Goal: Information Seeking & Learning: Learn about a topic

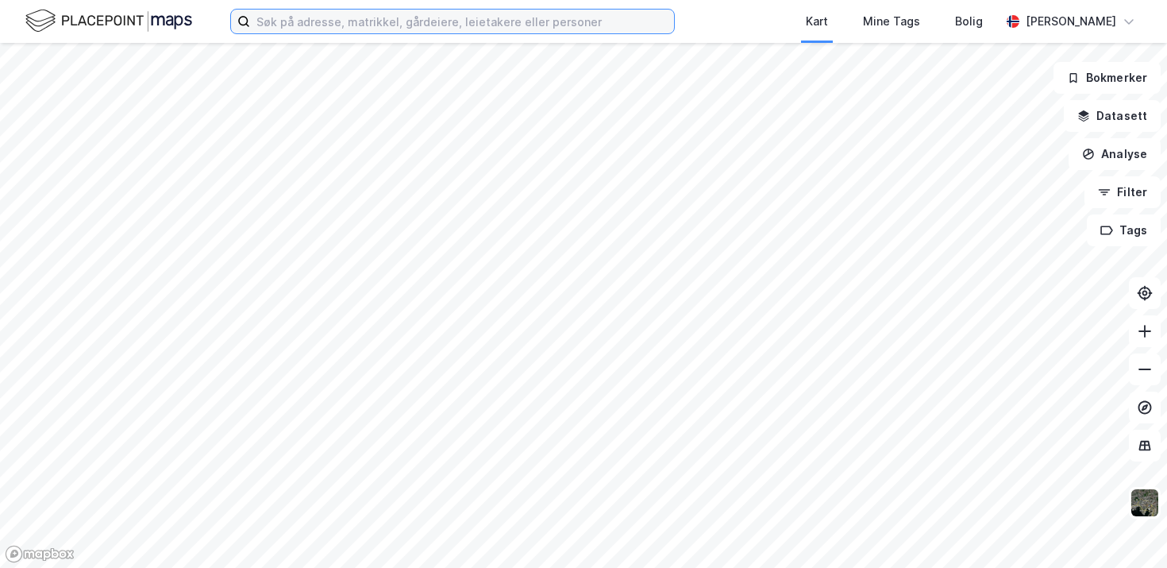
click at [338, 31] on input at bounding box center [462, 22] width 424 height 24
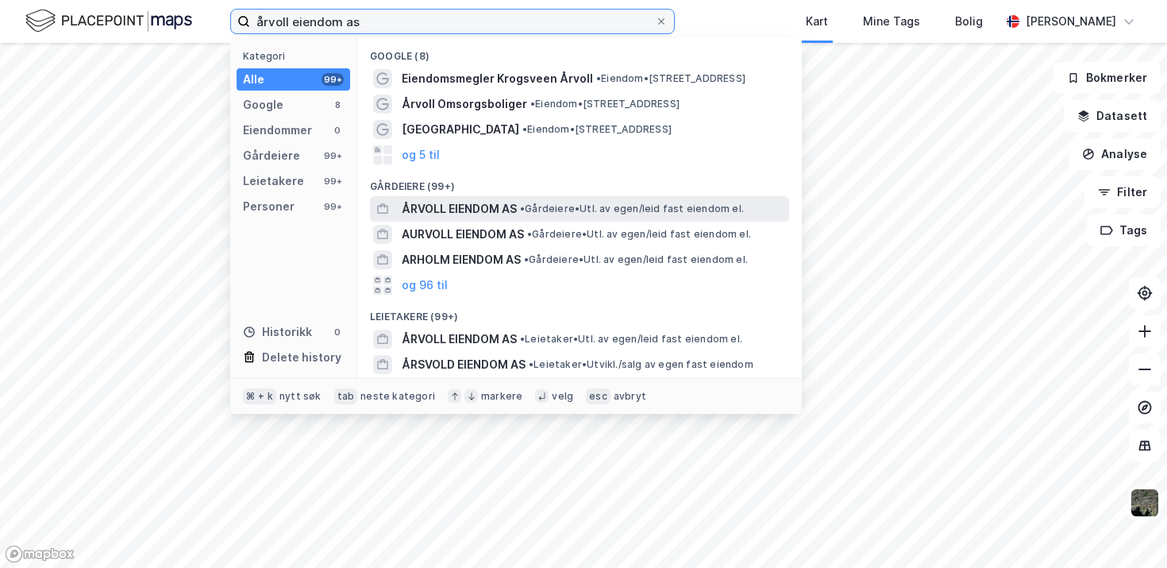
type input "årvoll eiendom as"
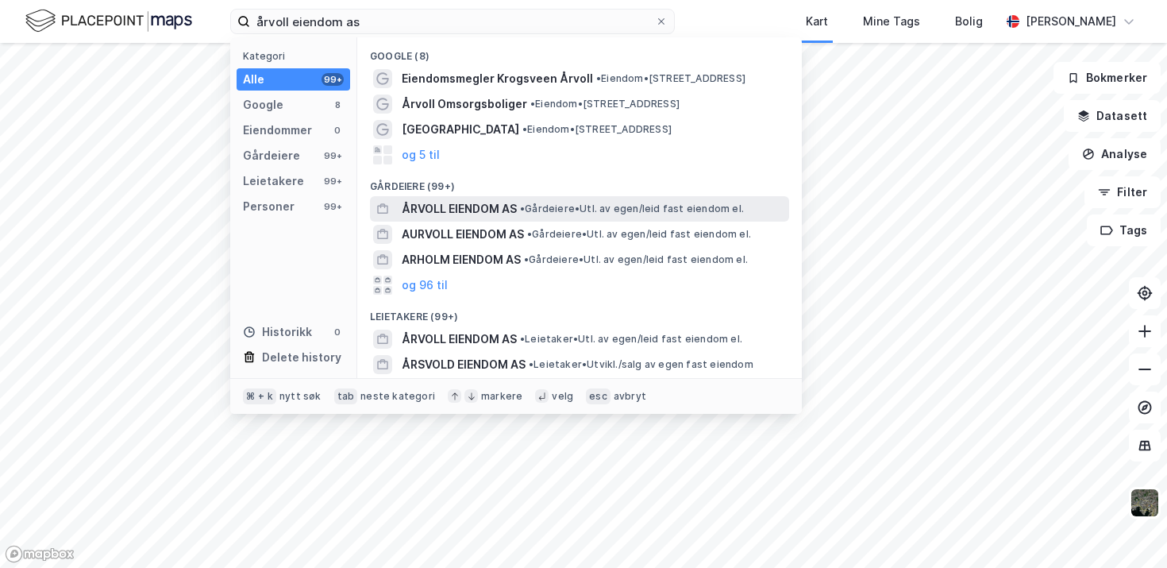
click at [481, 206] on span "ÅRVOLL EIENDOM AS" at bounding box center [459, 208] width 115 height 19
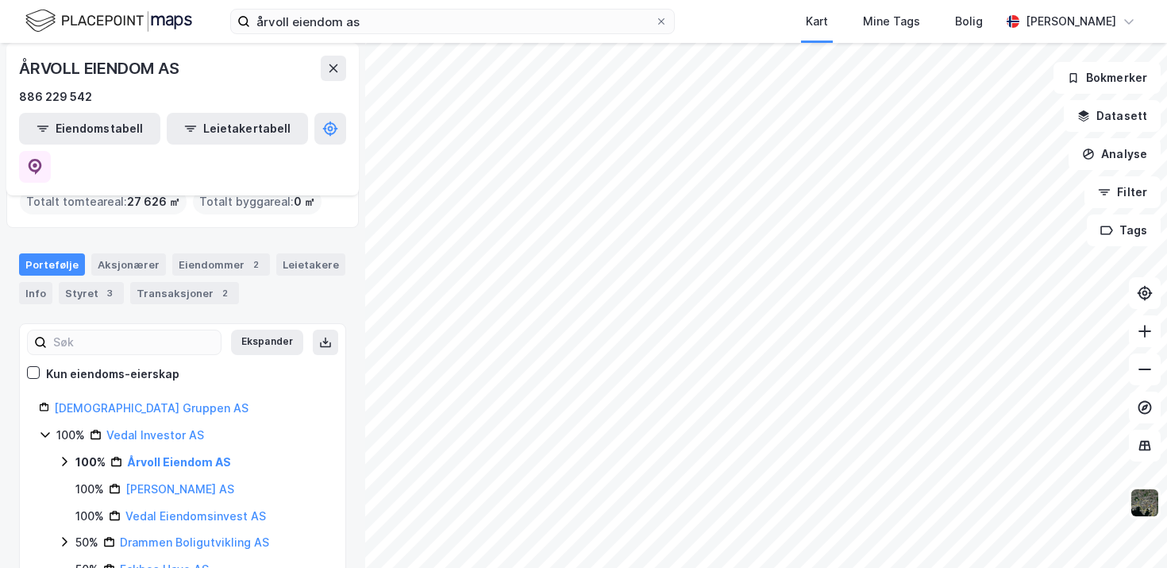
scroll to position [62, 0]
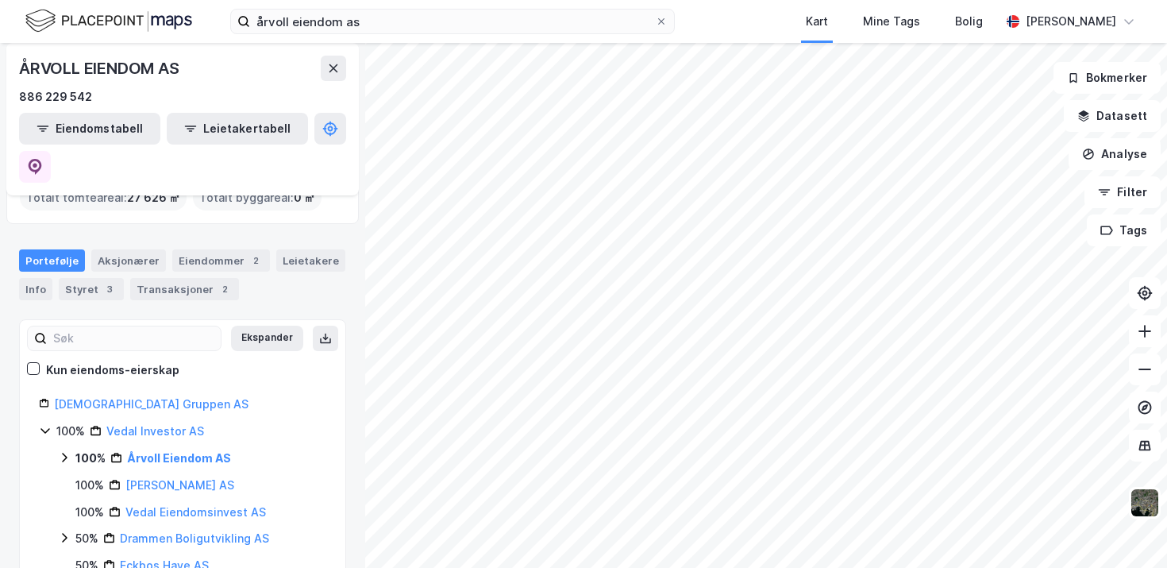
click at [64, 451] on icon at bounding box center [64, 457] width 13 height 13
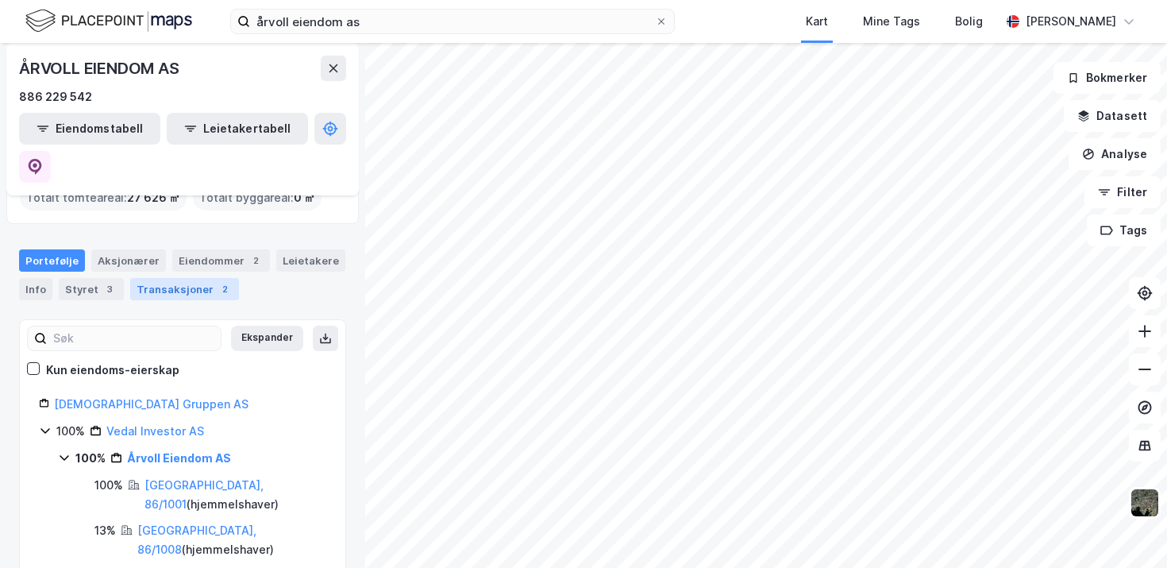
click at [173, 278] on div "Transaksjoner 2" at bounding box center [184, 289] width 109 height 22
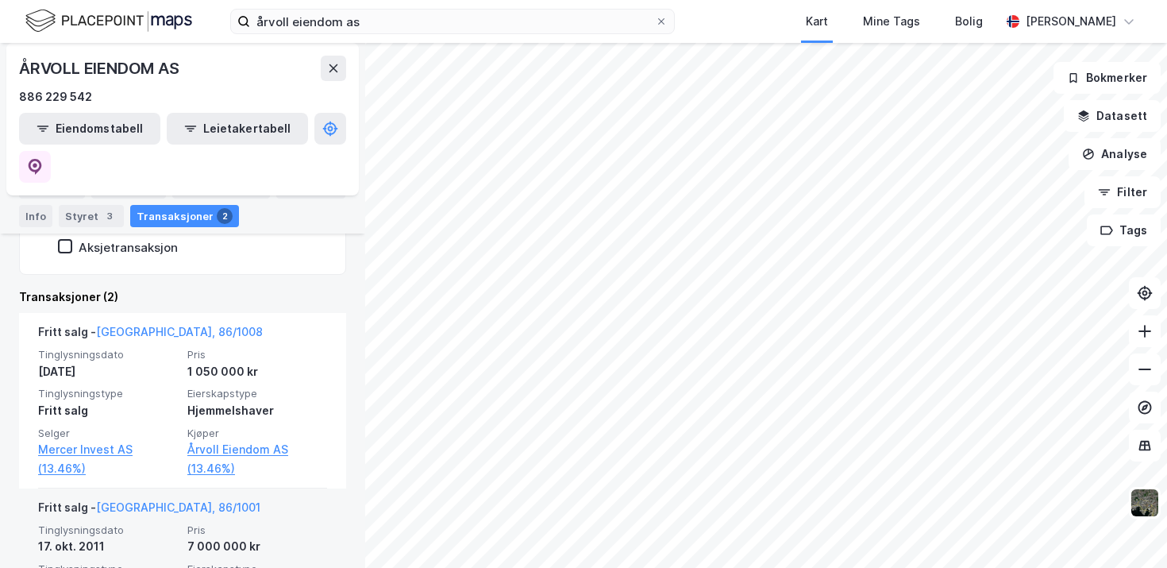
scroll to position [345, 0]
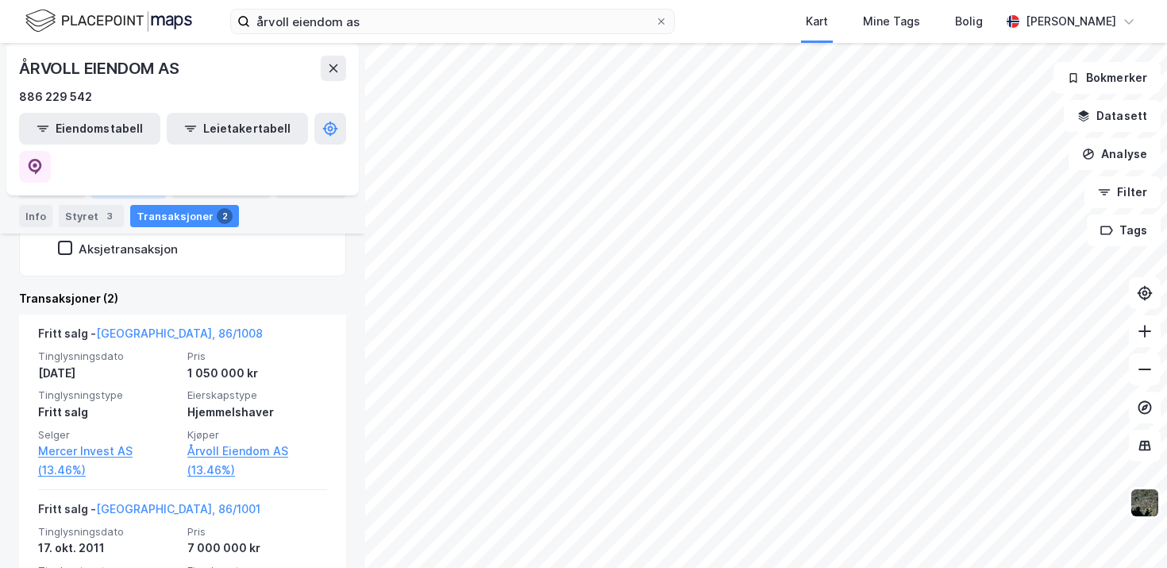
click at [133, 187] on div "Aksjonærer" at bounding box center [128, 187] width 75 height 22
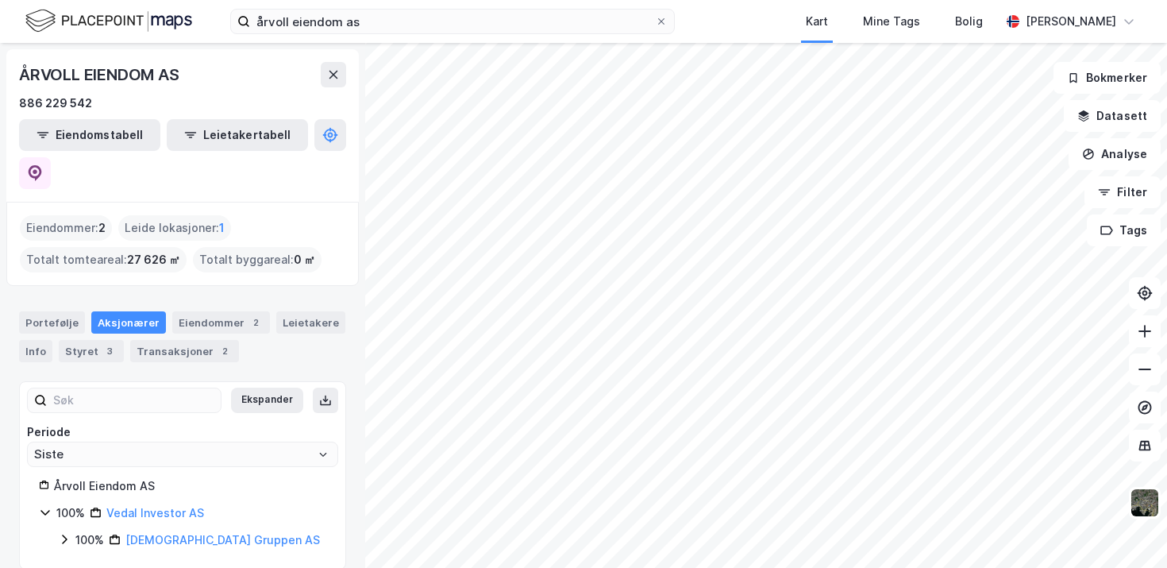
click at [74, 530] on div "100% [DEMOGRAPHIC_DATA] Gruppen AS" at bounding box center [192, 539] width 268 height 19
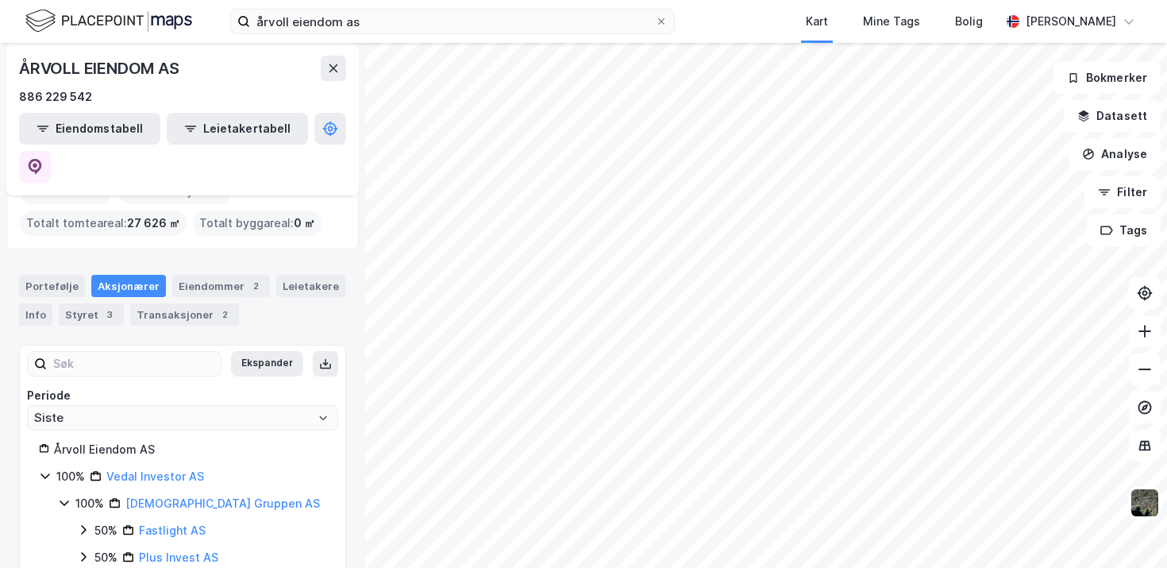
click at [81, 523] on icon at bounding box center [83, 529] width 13 height 13
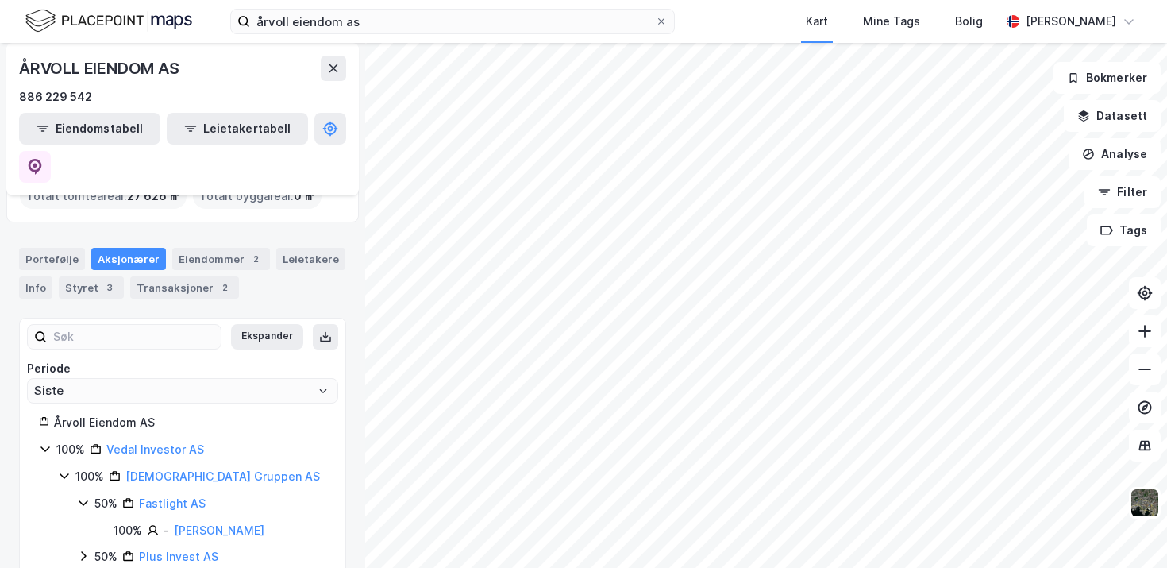
click at [83, 549] on icon at bounding box center [83, 555] width 13 height 13
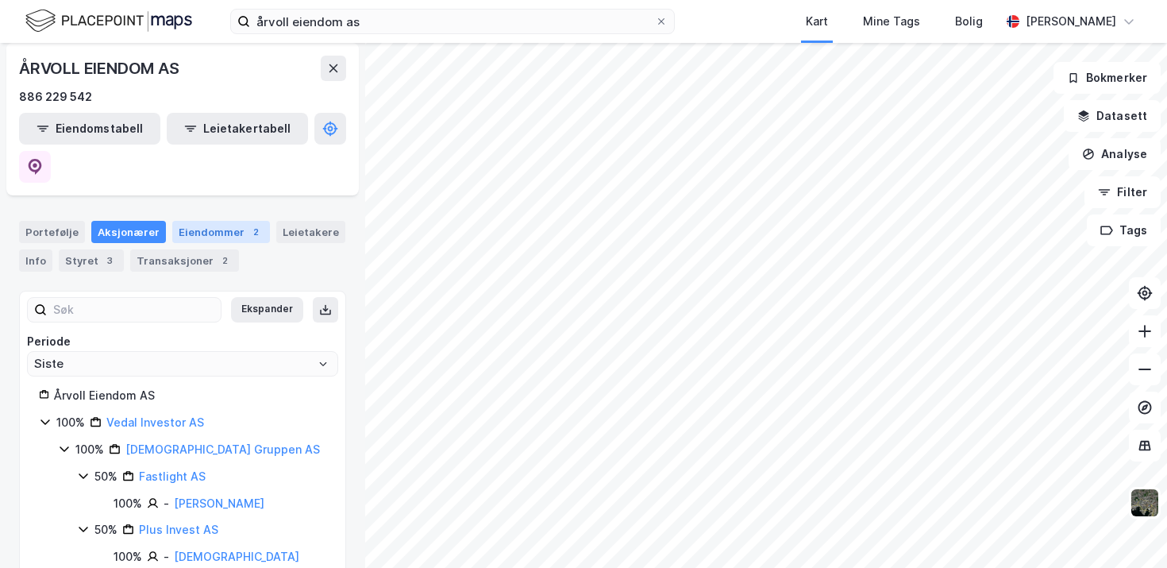
click at [215, 221] on div "Eiendommer 2" at bounding box center [221, 232] width 98 height 22
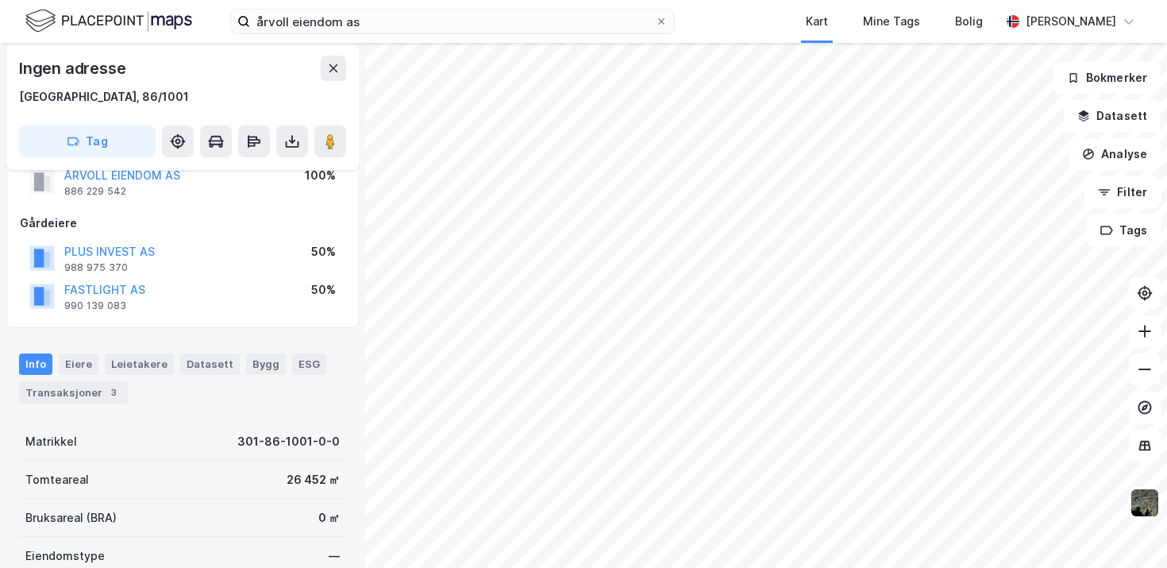
scroll to position [44, 0]
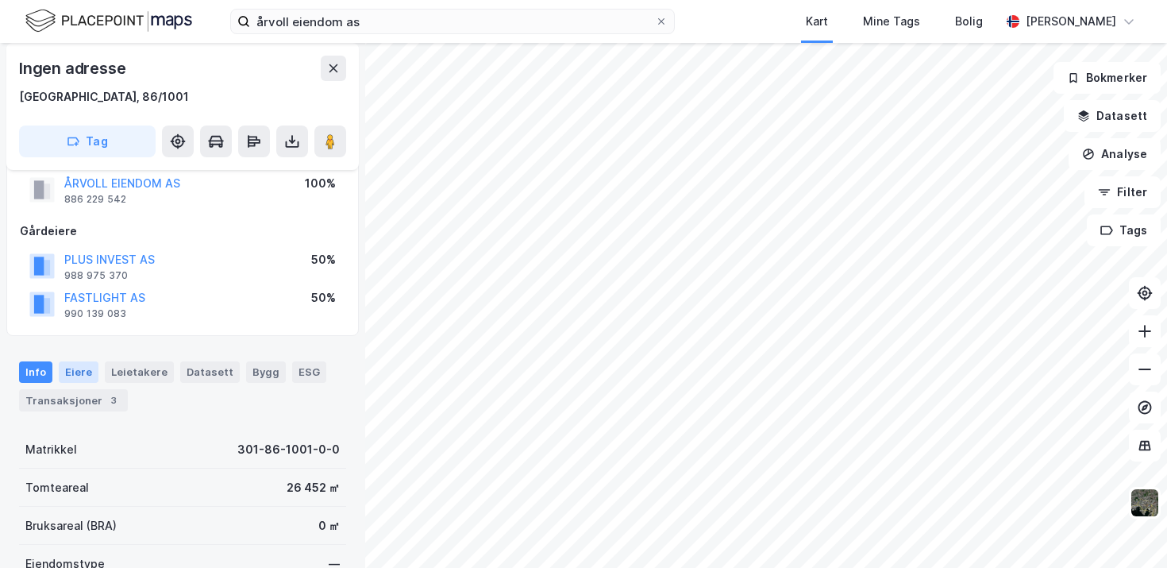
click at [79, 374] on div "Eiere" at bounding box center [79, 371] width 40 height 21
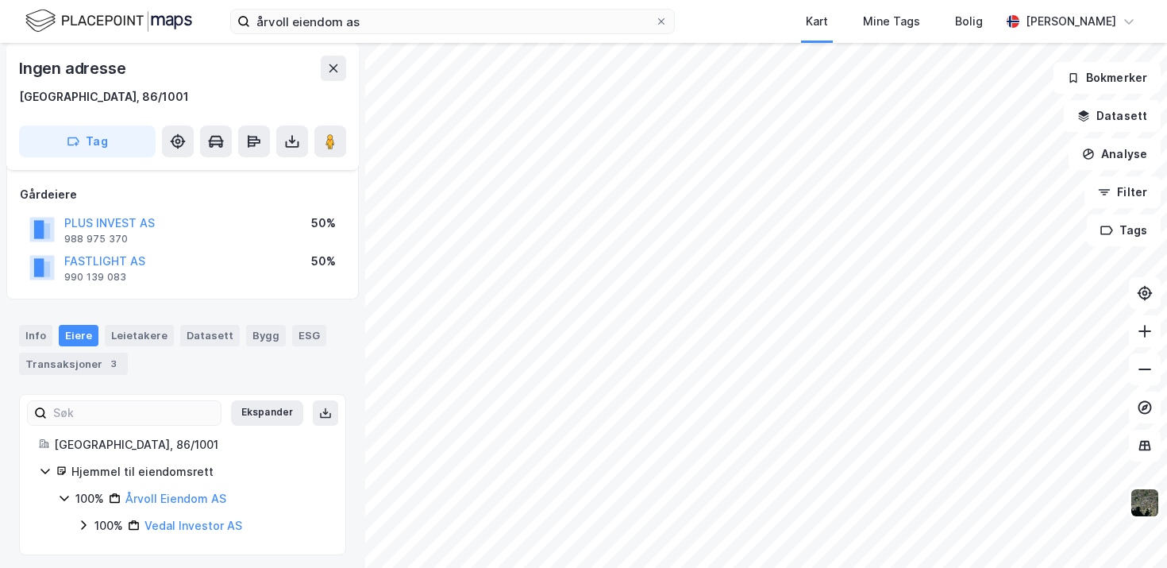
scroll to position [87, 0]
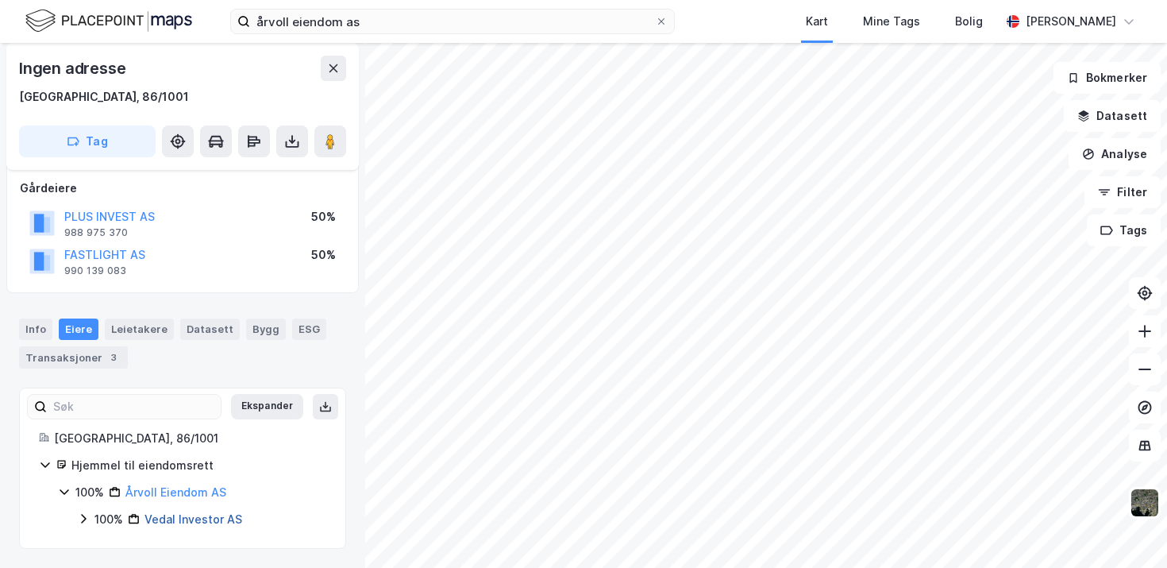
click at [157, 522] on link "Vedal Investor AS" at bounding box center [193, 518] width 98 height 13
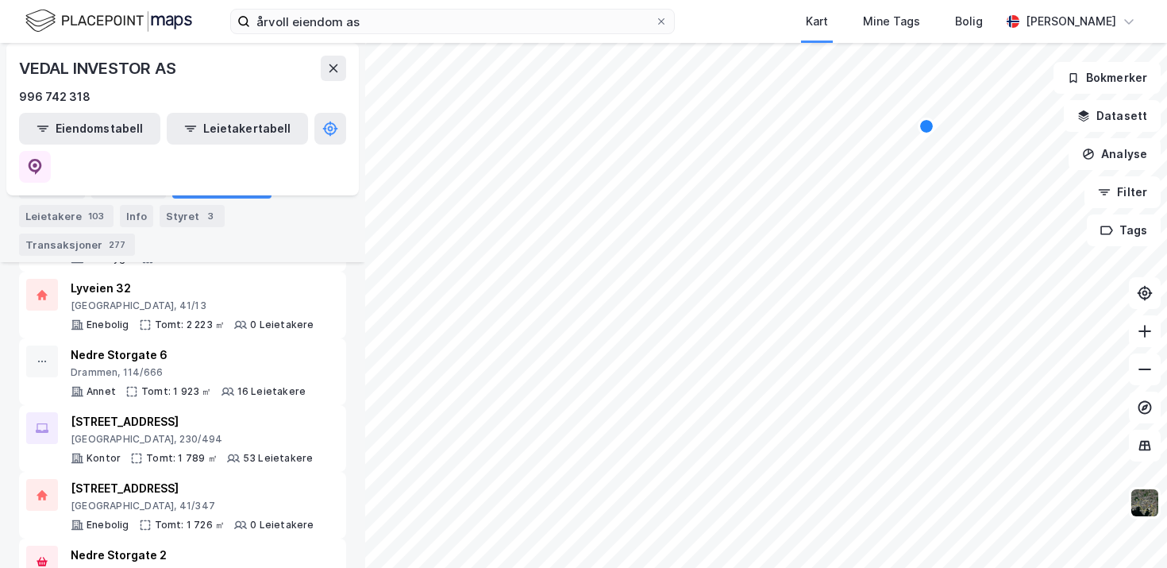
scroll to position [710, 0]
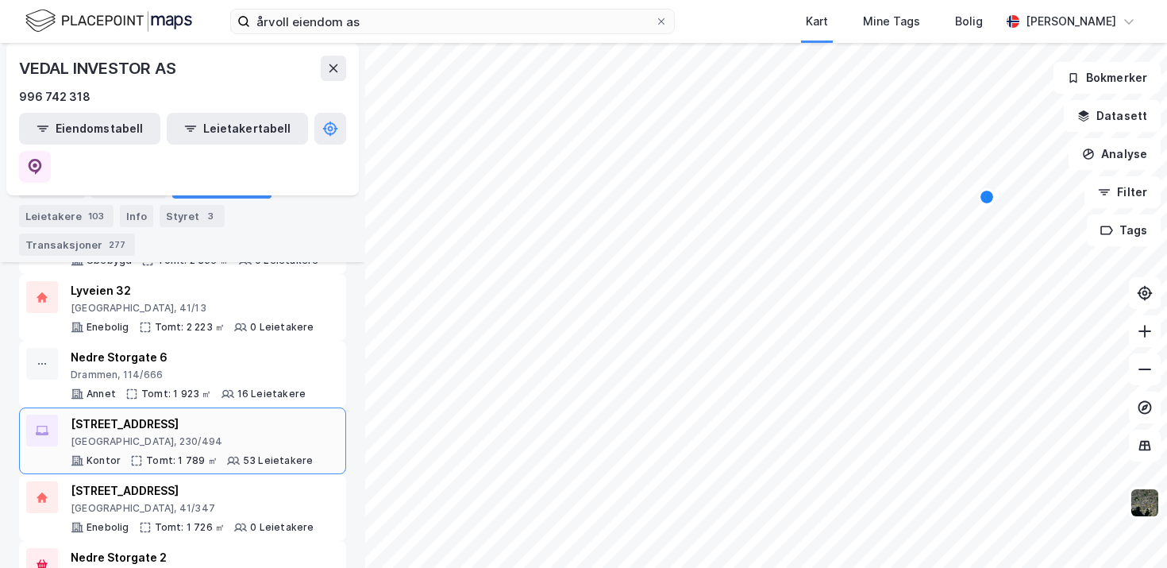
click at [249, 435] on div "[GEOGRAPHIC_DATA], 230/494" at bounding box center [192, 441] width 242 height 13
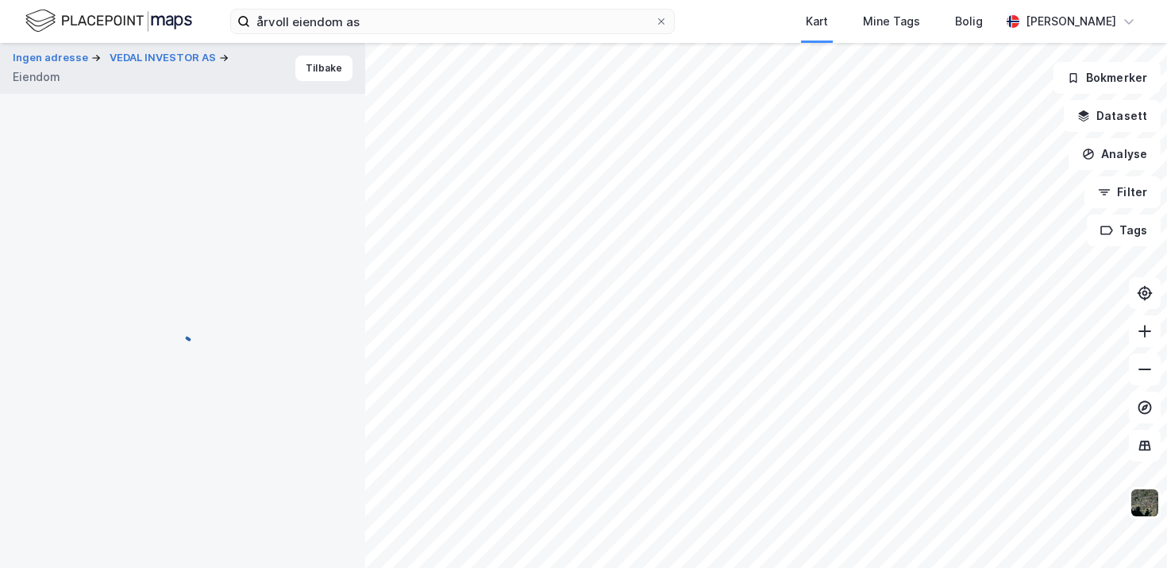
scroll to position [87, 0]
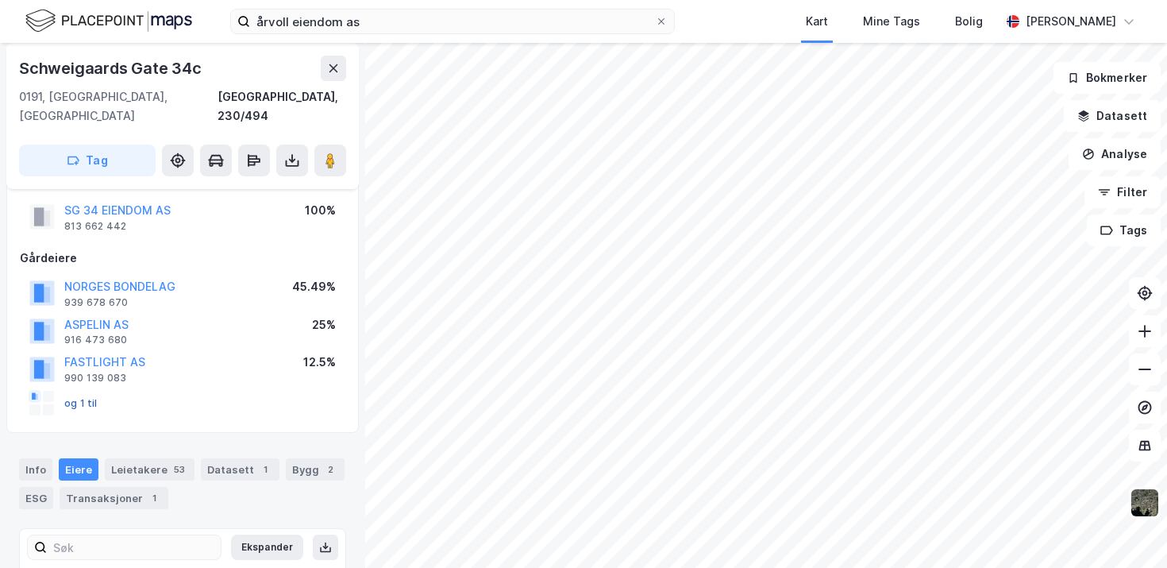
click at [0, 0] on button "og 1 til" at bounding box center [0, 0] width 0 height 0
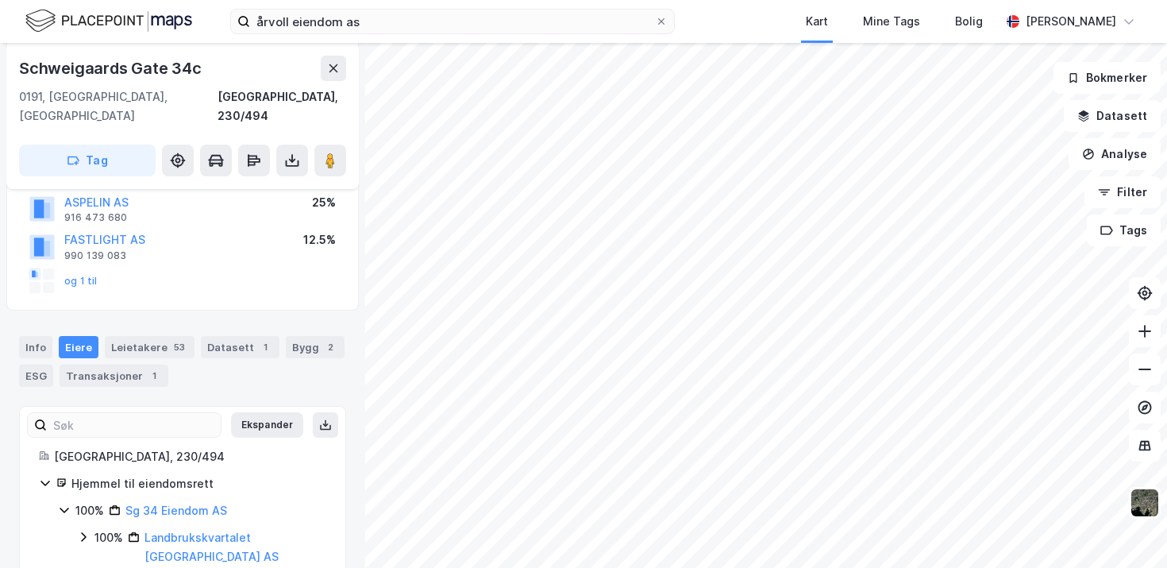
scroll to position [0, 0]
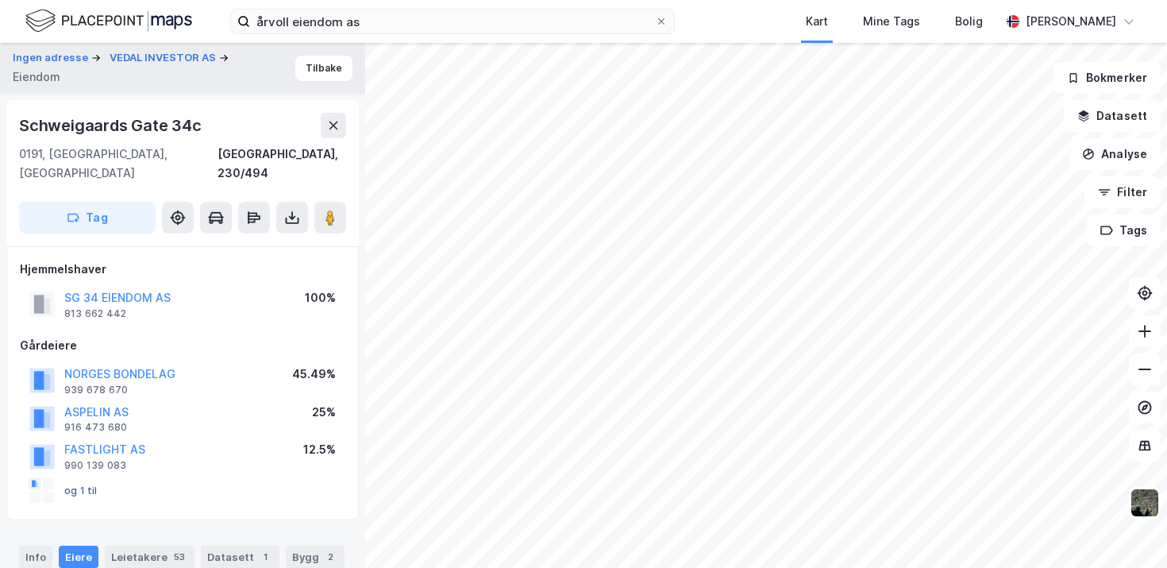
click at [0, 0] on button "og 1 til" at bounding box center [0, 0] width 0 height 0
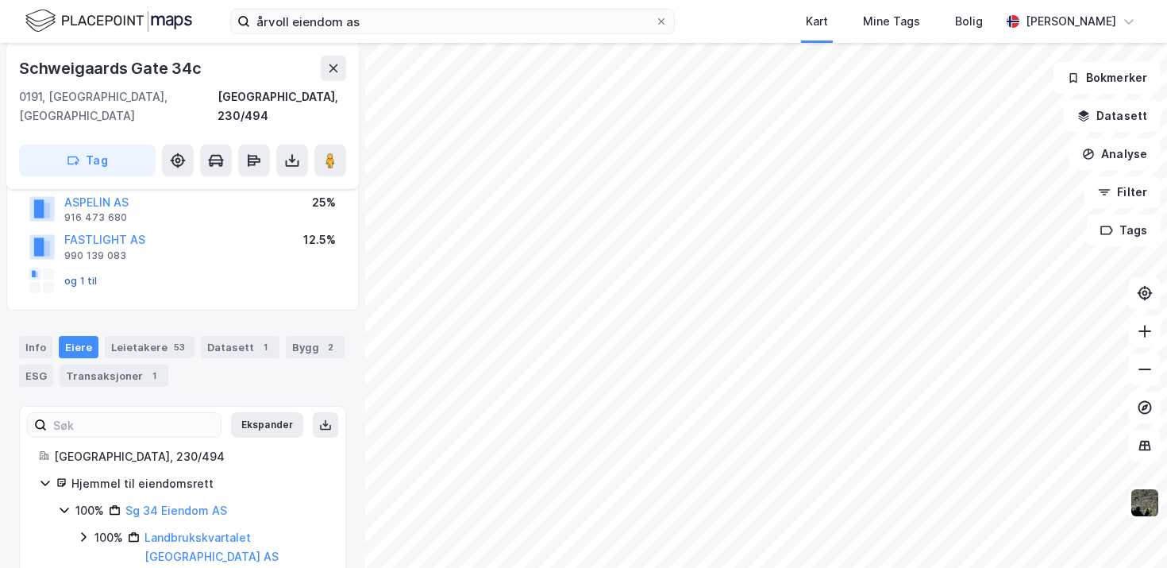
click at [0, 0] on button "og 1 til" at bounding box center [0, 0] width 0 height 0
click at [196, 530] on link "Landbrukskvartalet [GEOGRAPHIC_DATA] AS" at bounding box center [211, 546] width 134 height 33
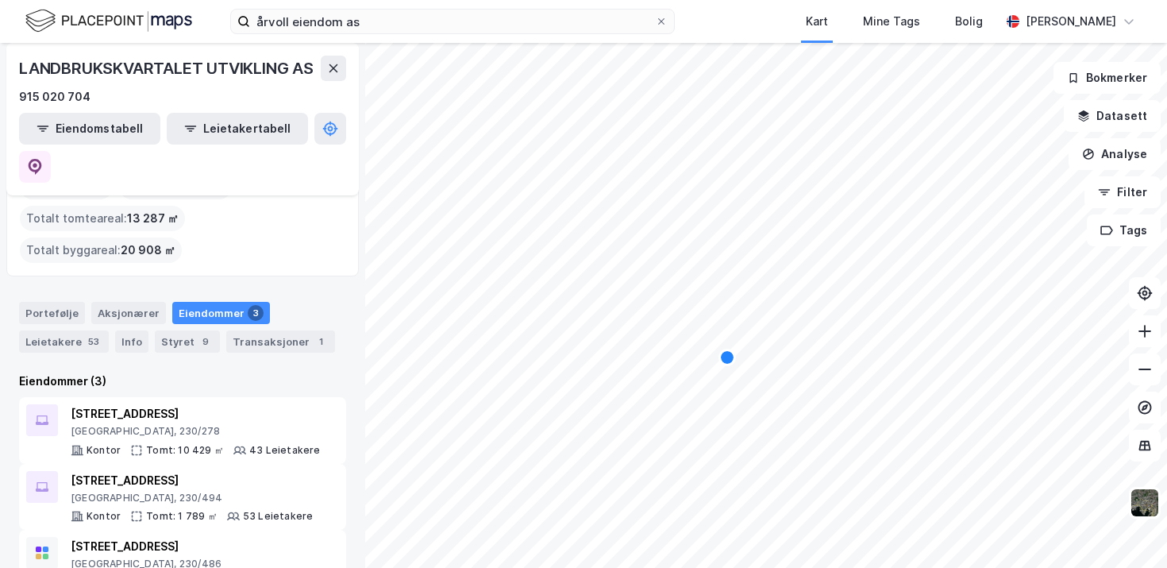
scroll to position [93, 0]
click at [110, 301] on div "Aksjonærer" at bounding box center [128, 312] width 75 height 22
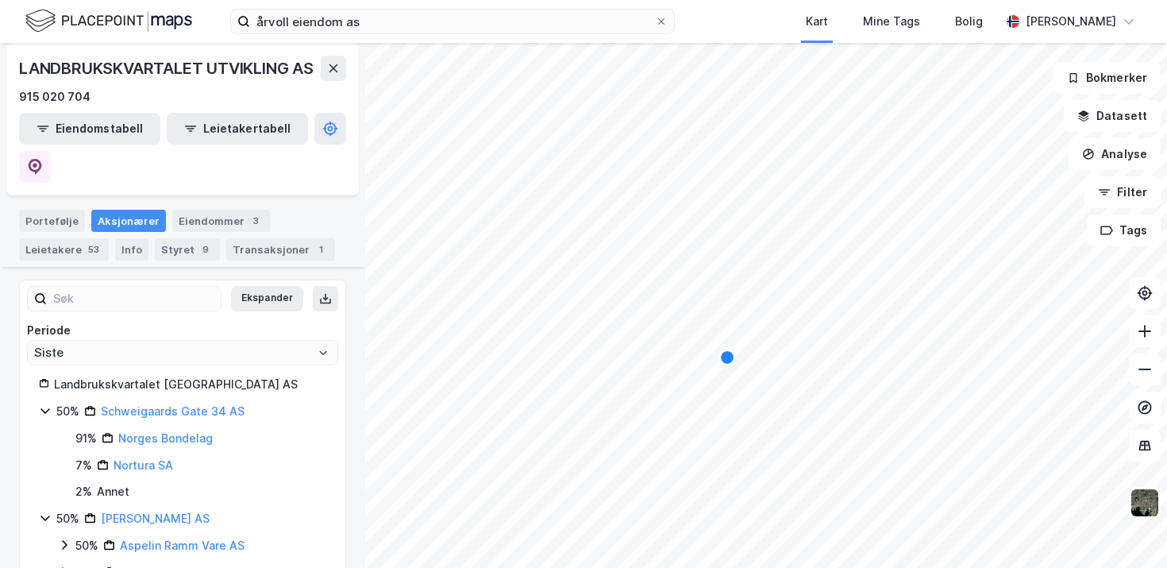
scroll to position [194, 0]
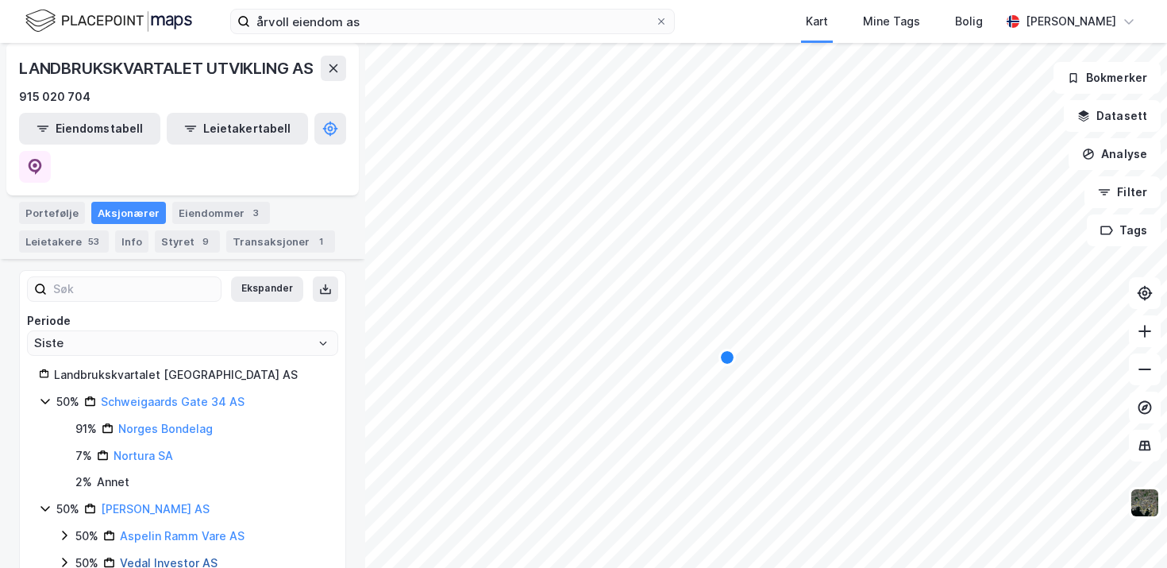
click at [189, 556] on link "Vedal Investor AS" at bounding box center [169, 562] width 98 height 13
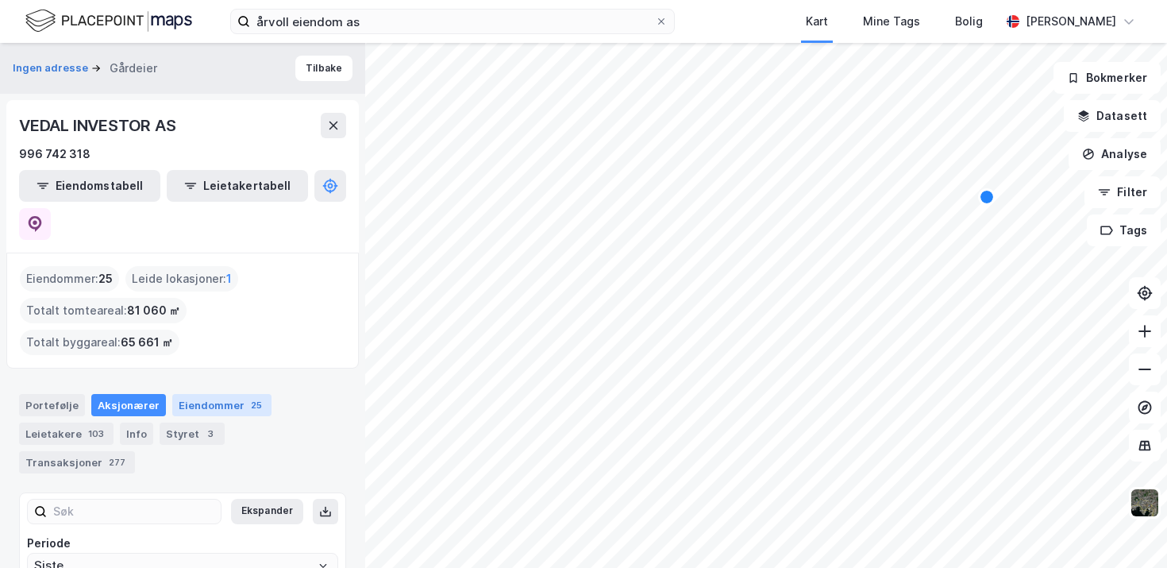
scroll to position [60, 0]
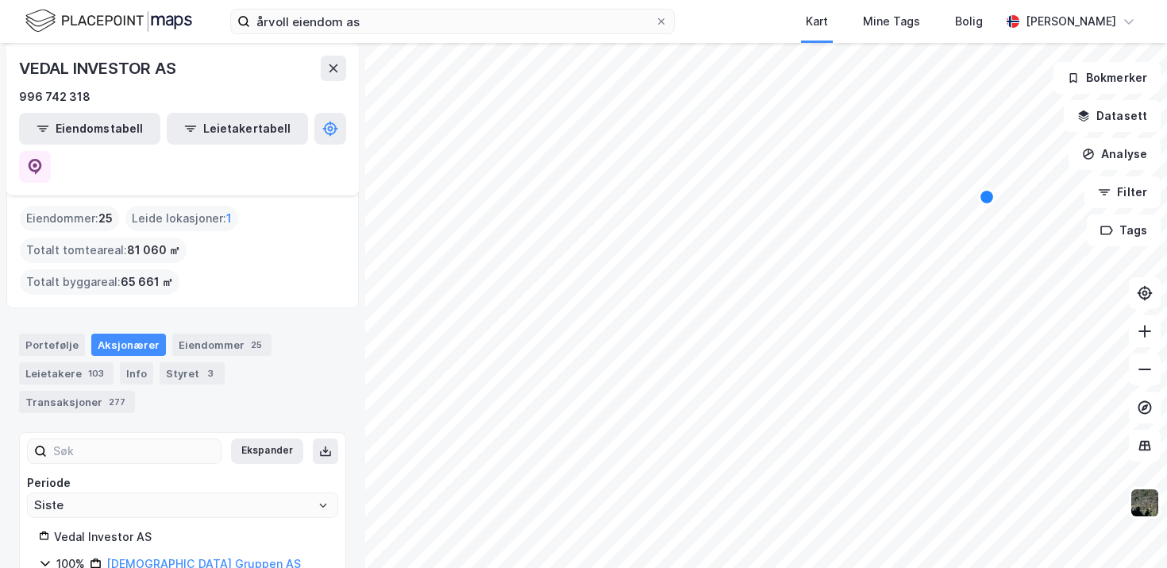
click at [110, 209] on span "25" at bounding box center [105, 218] width 14 height 19
click at [107, 209] on span "25" at bounding box center [105, 218] width 14 height 19
click at [191, 333] on div "Eiendommer 25" at bounding box center [221, 344] width 99 height 22
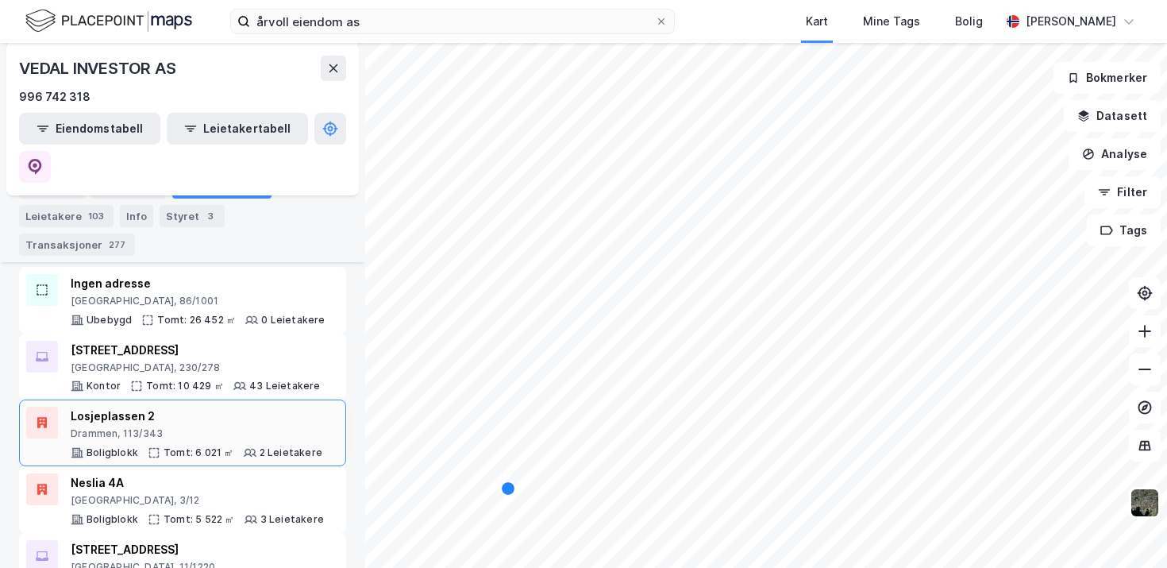
scroll to position [271, 0]
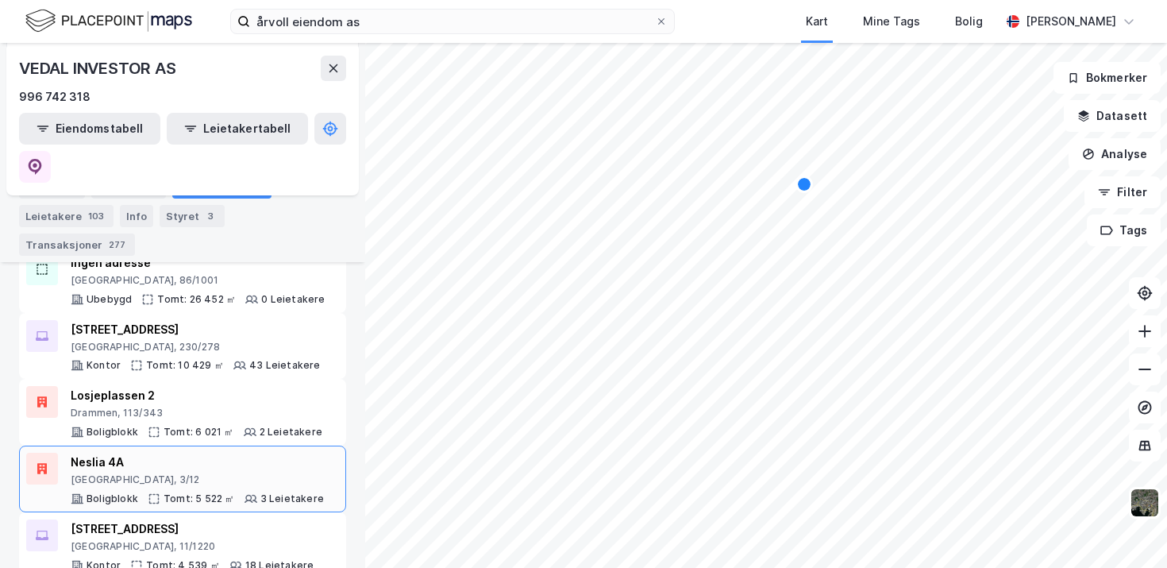
click at [224, 452] on div "Neslia 4A" at bounding box center [197, 461] width 253 height 19
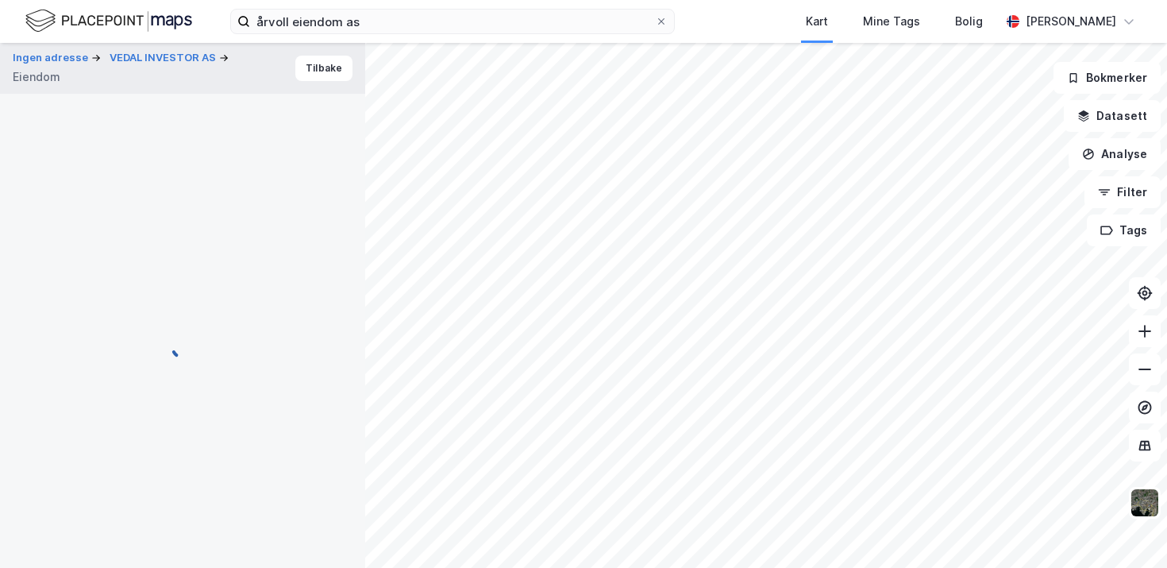
scroll to position [210, 0]
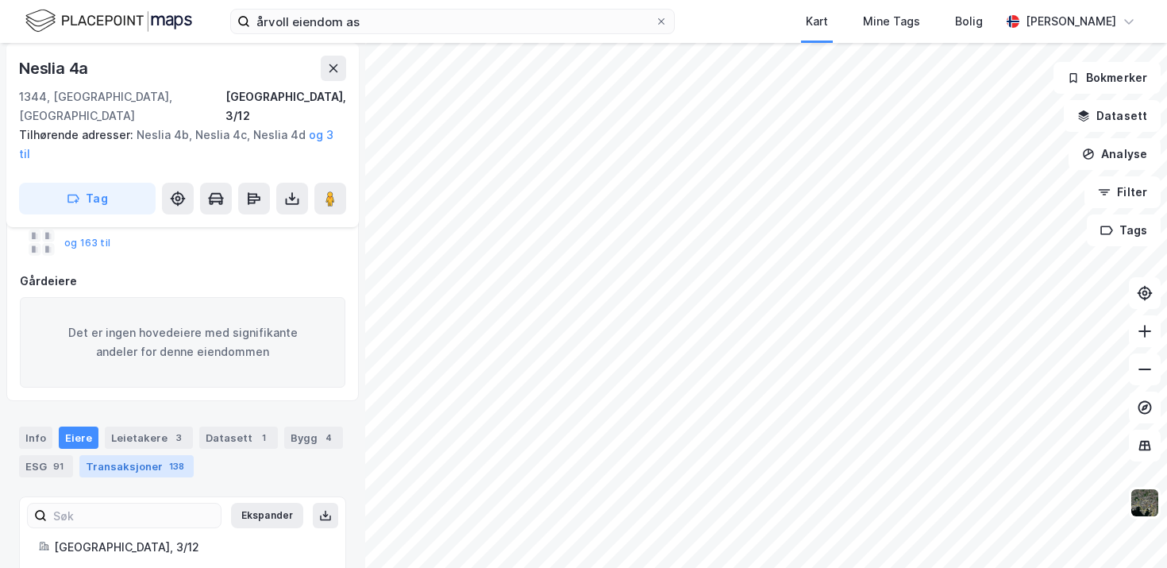
click at [151, 455] on div "Transaksjoner 138" at bounding box center [136, 466] width 114 height 22
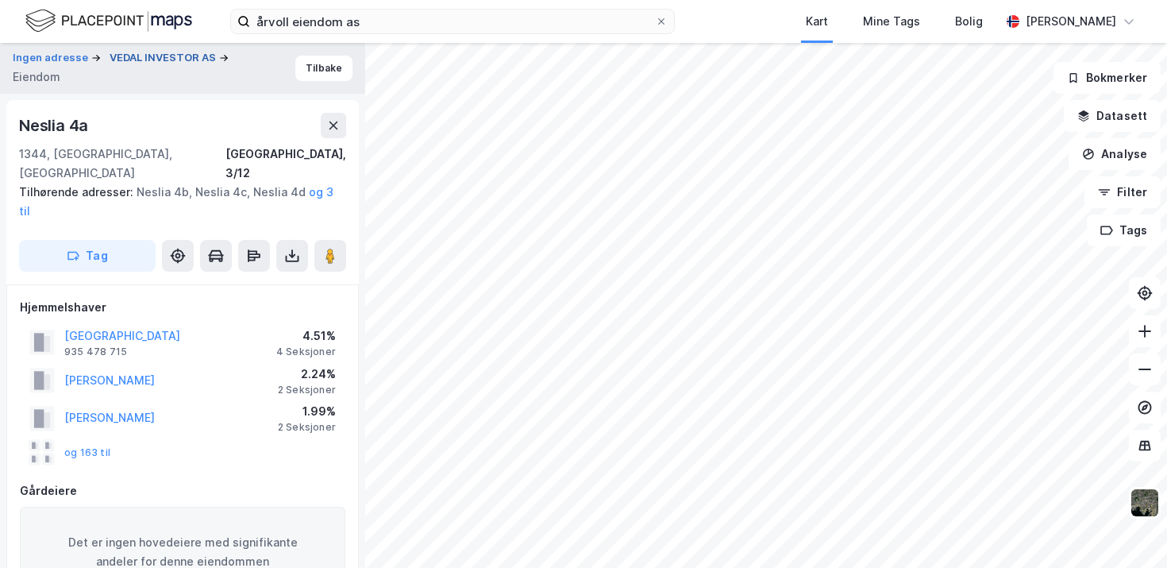
click at [175, 65] on button "VEDAL INVESTOR AS" at bounding box center [165, 58] width 110 height 16
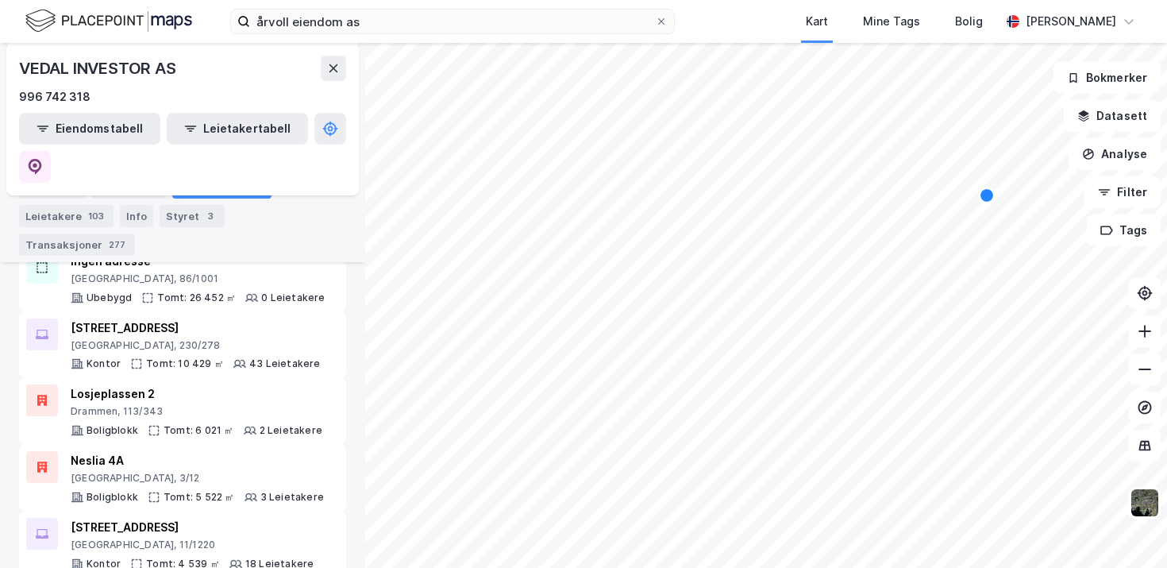
scroll to position [276, 0]
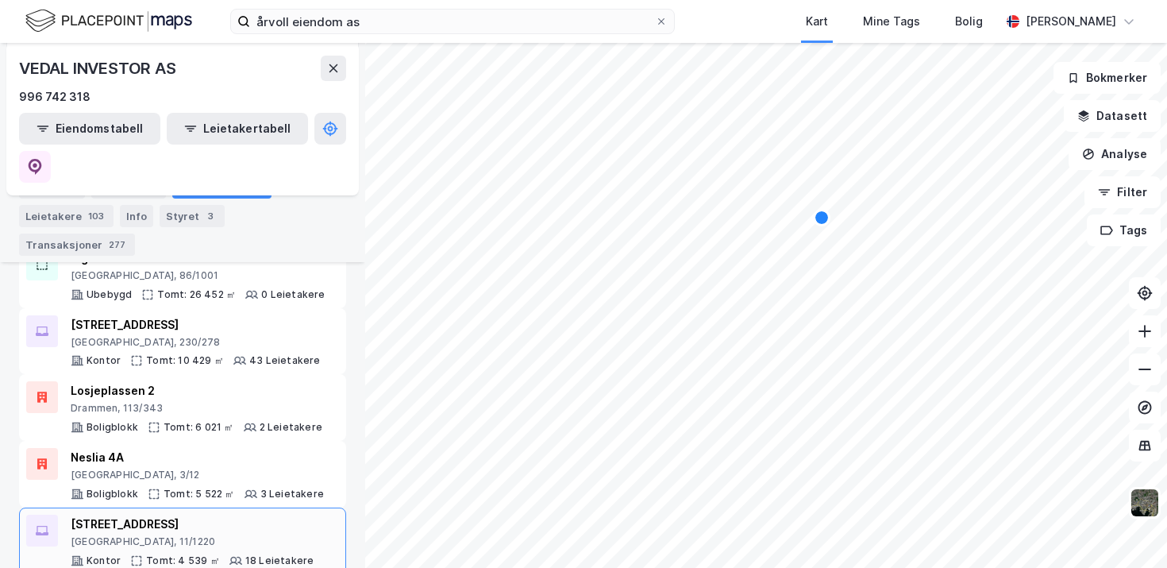
click at [237, 514] on div "[STREET_ADDRESS]" at bounding box center [192, 523] width 243 height 19
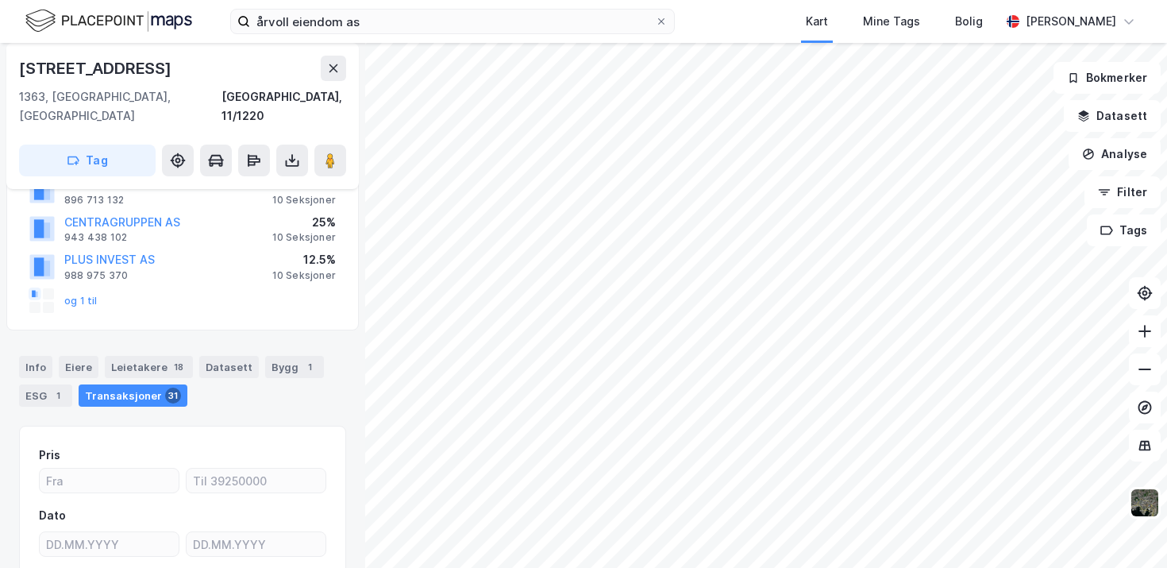
scroll to position [202, 0]
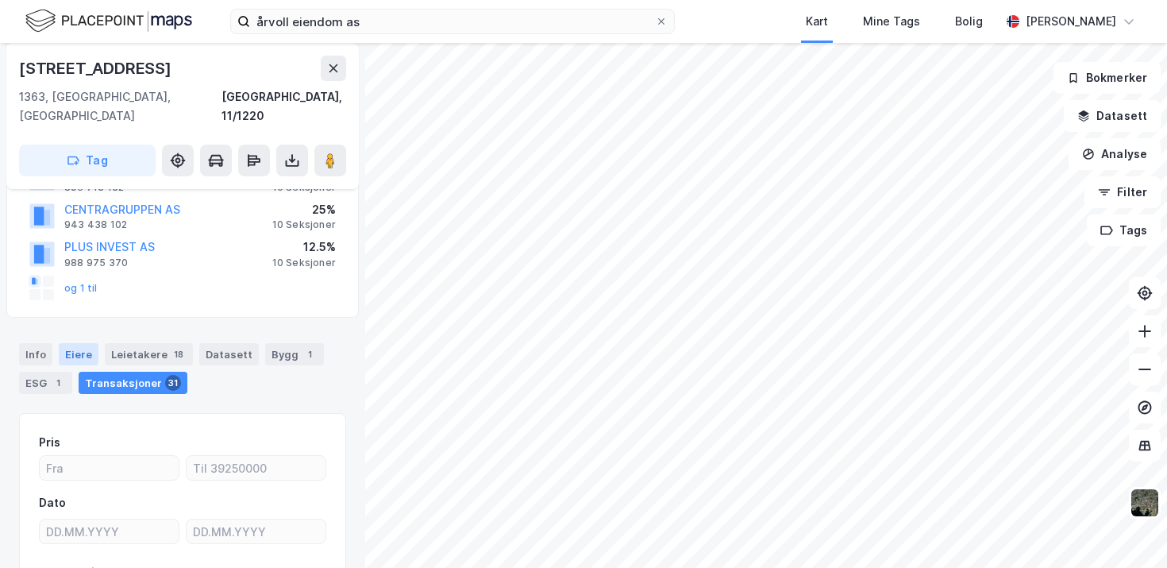
click at [85, 343] on div "Eiere" at bounding box center [79, 354] width 40 height 22
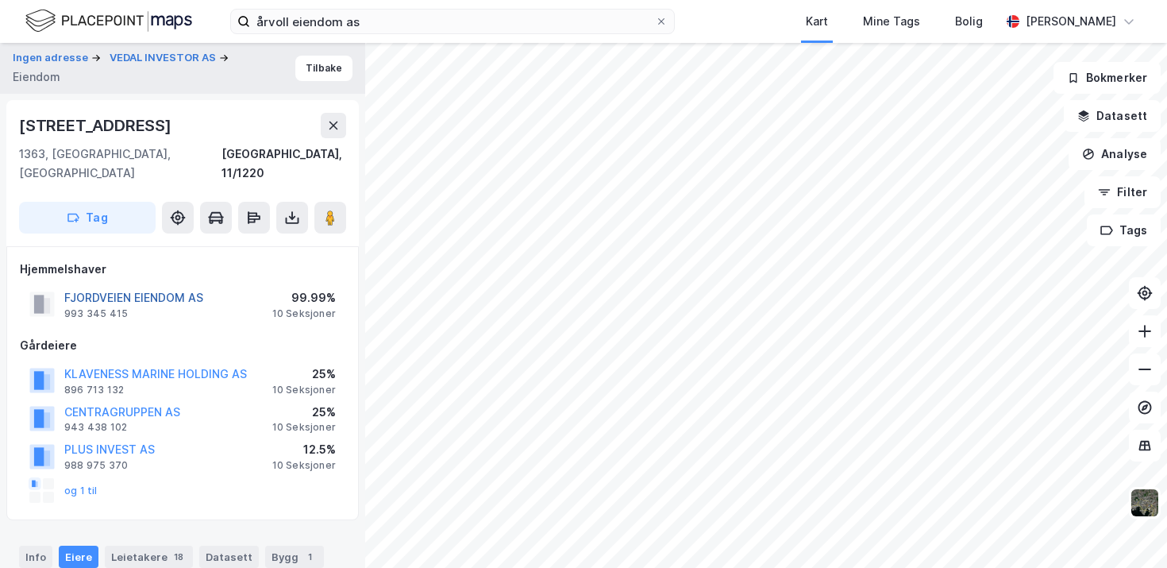
click at [0, 0] on button "FJORDVEIEN EIENDOM AS" at bounding box center [0, 0] width 0 height 0
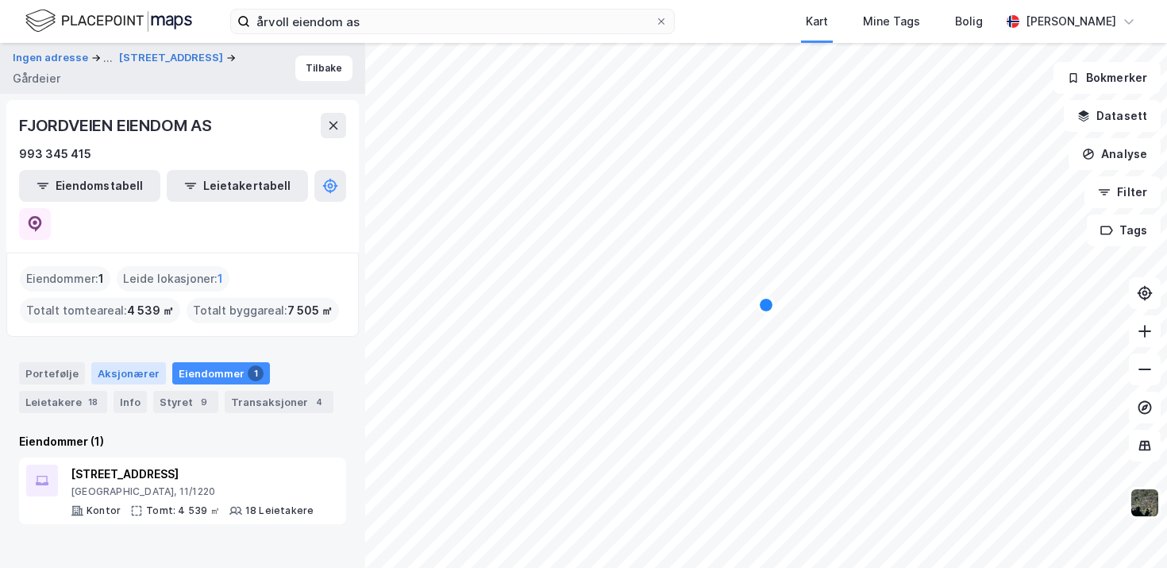
click at [109, 362] on div "Aksjonærer" at bounding box center [128, 373] width 75 height 22
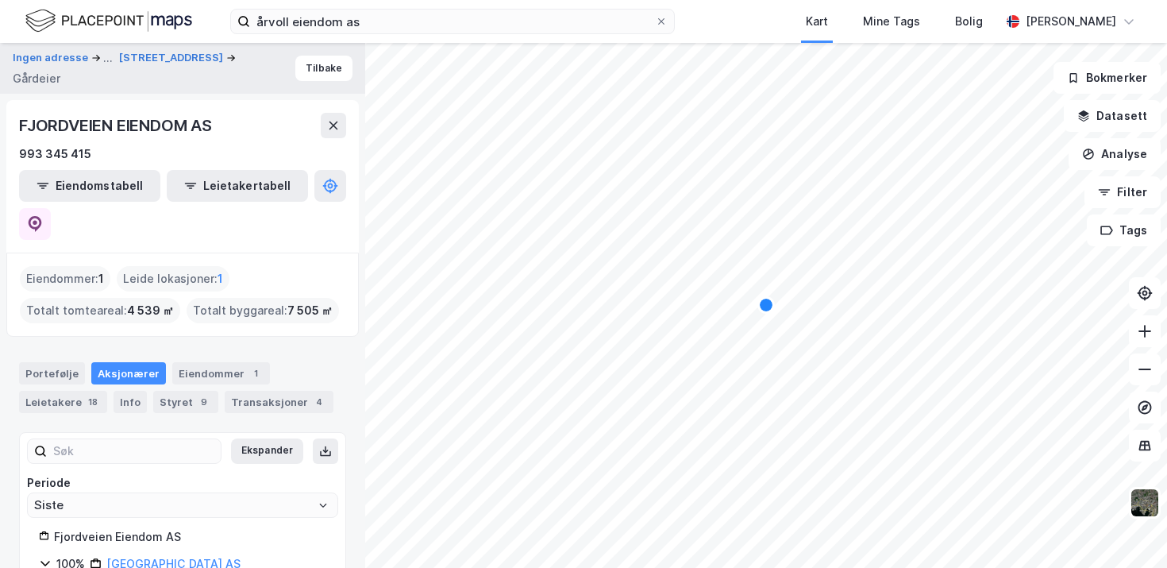
scroll to position [33, 0]
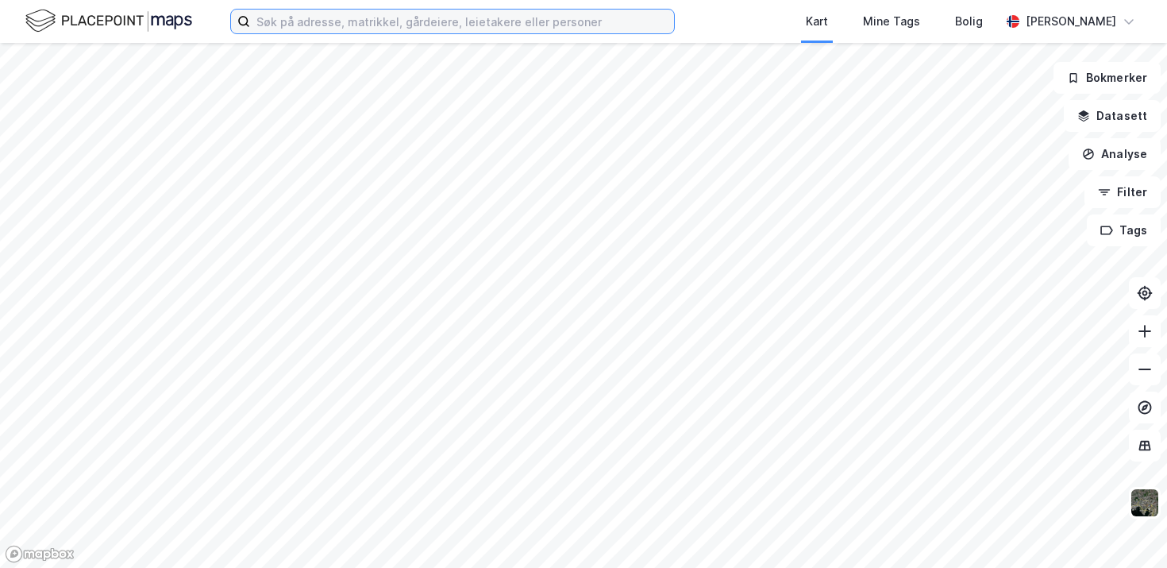
click at [406, 31] on input at bounding box center [462, 22] width 424 height 24
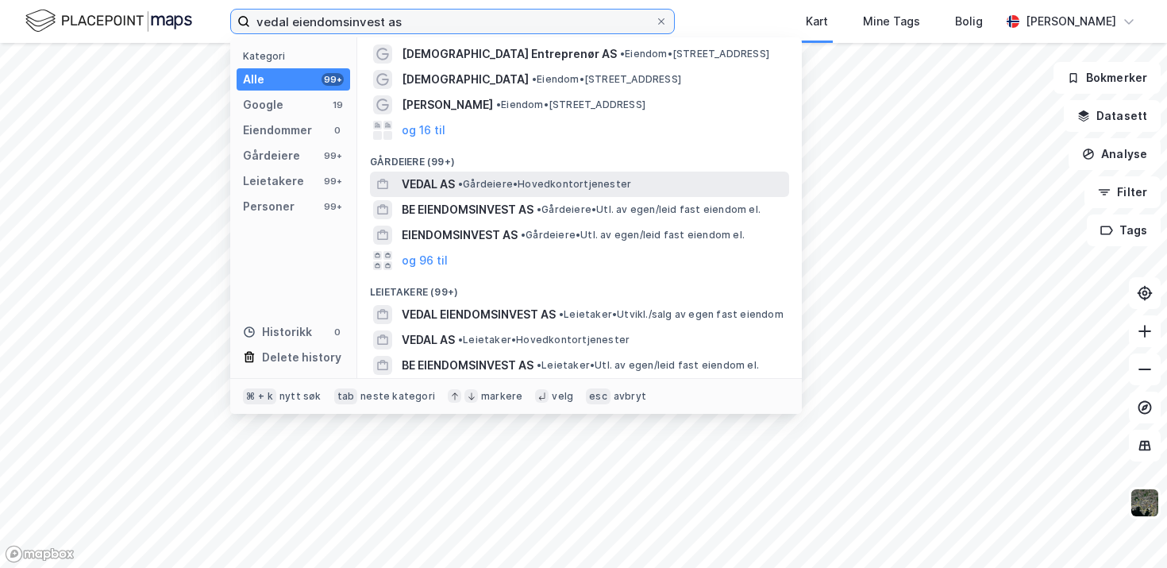
scroll to position [40, 0]
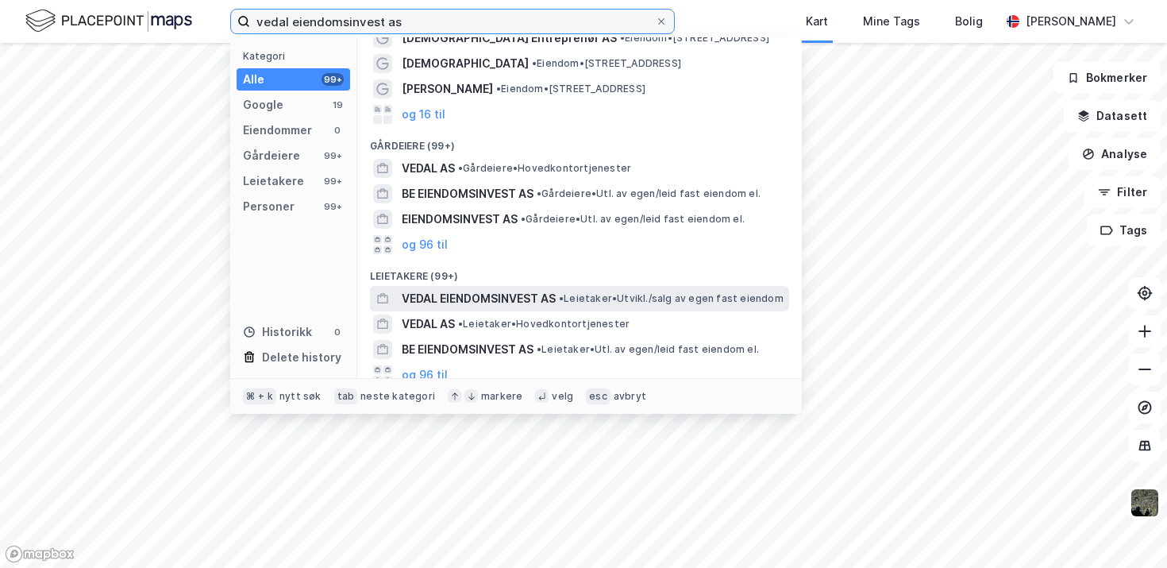
type input "vedal eiendomsinvest as"
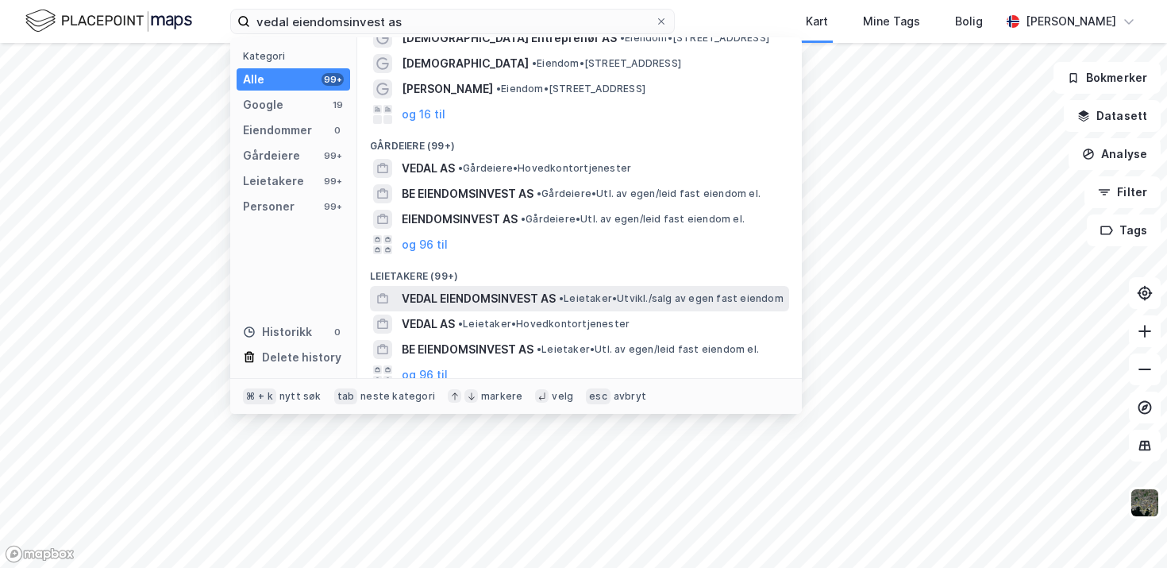
click at [482, 298] on span "VEDAL EIENDOMSINVEST AS" at bounding box center [479, 298] width 154 height 19
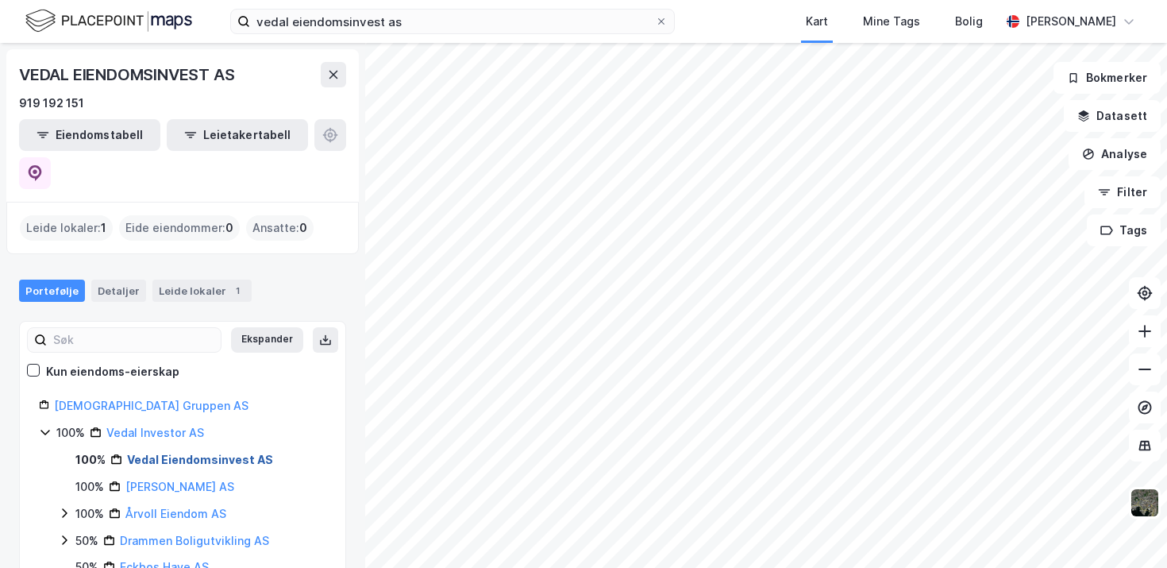
click at [165, 452] on link "Vedal Eiendomsinvest AS" at bounding box center [200, 458] width 146 height 13
click at [173, 452] on link "Vedal Eiendomsinvest AS" at bounding box center [200, 458] width 146 height 13
click at [179, 279] on div "Leide lokaler 1" at bounding box center [201, 290] width 99 height 22
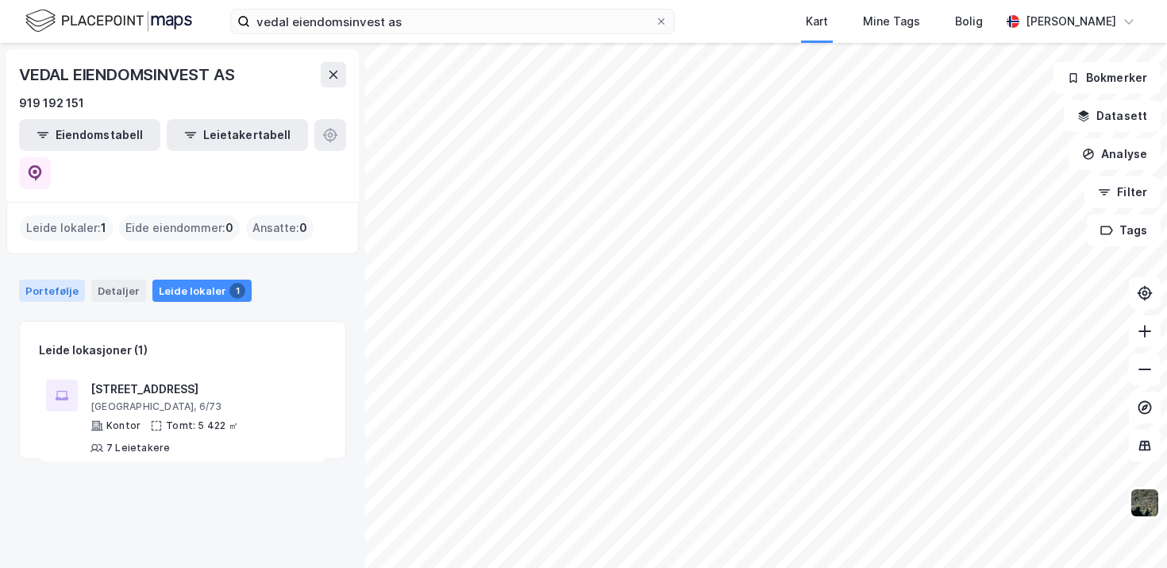
click at [56, 279] on div "Portefølje" at bounding box center [52, 290] width 66 height 22
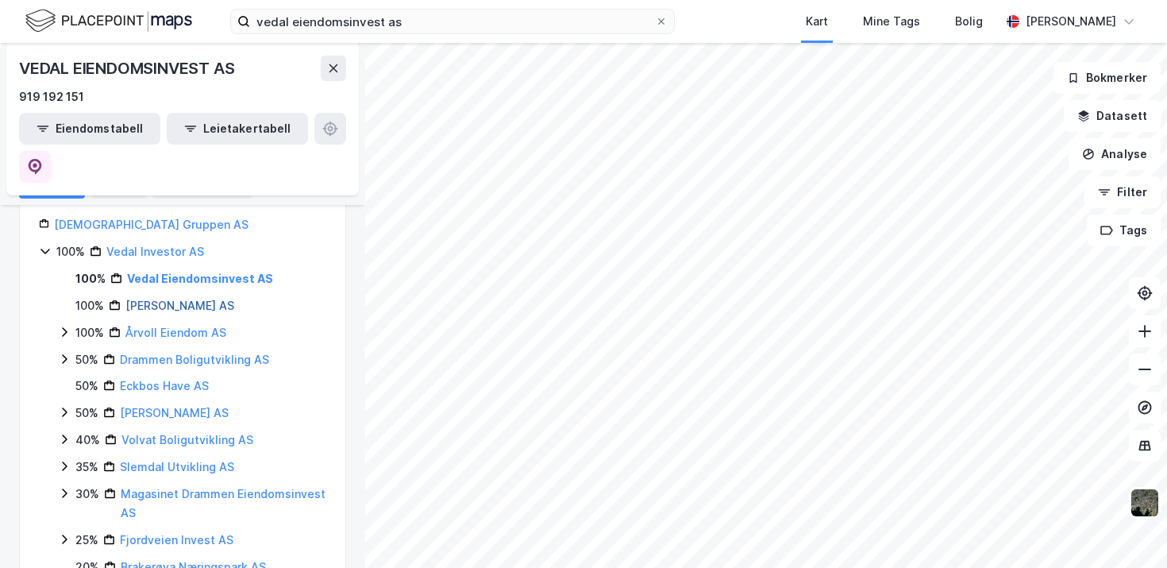
scroll to position [185, 0]
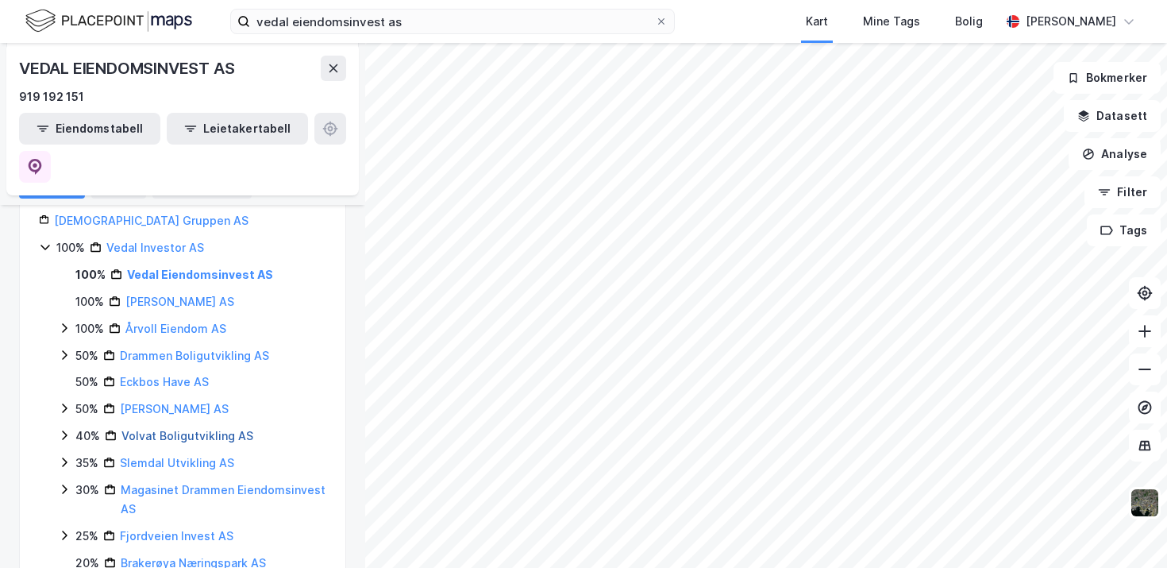
click at [182, 429] on link "Volvat Boligutvikling AS" at bounding box center [187, 435] width 132 height 13
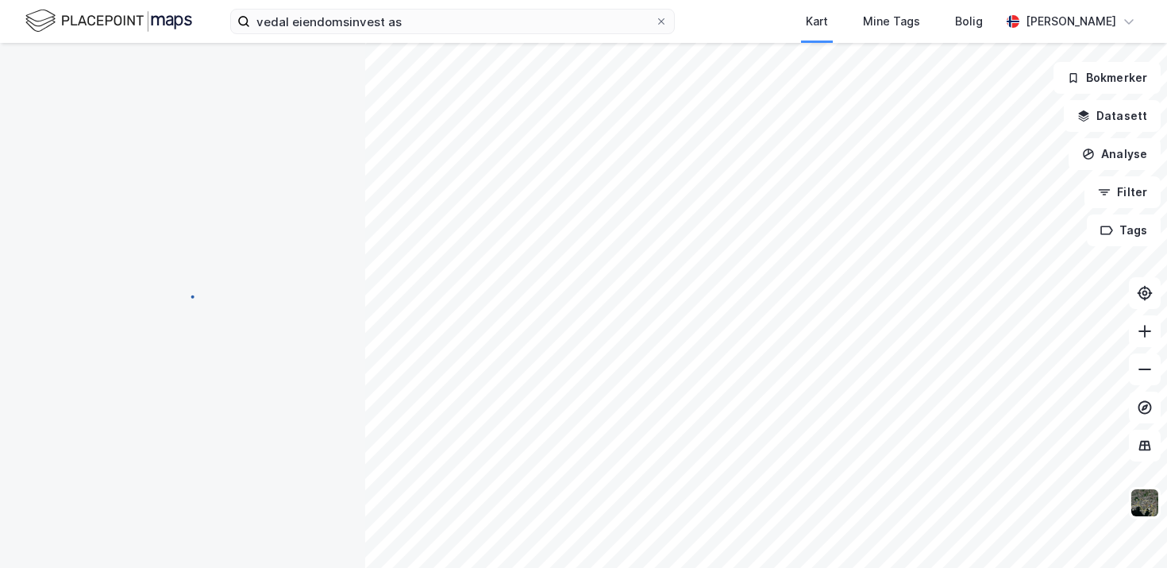
scroll to position [0, 0]
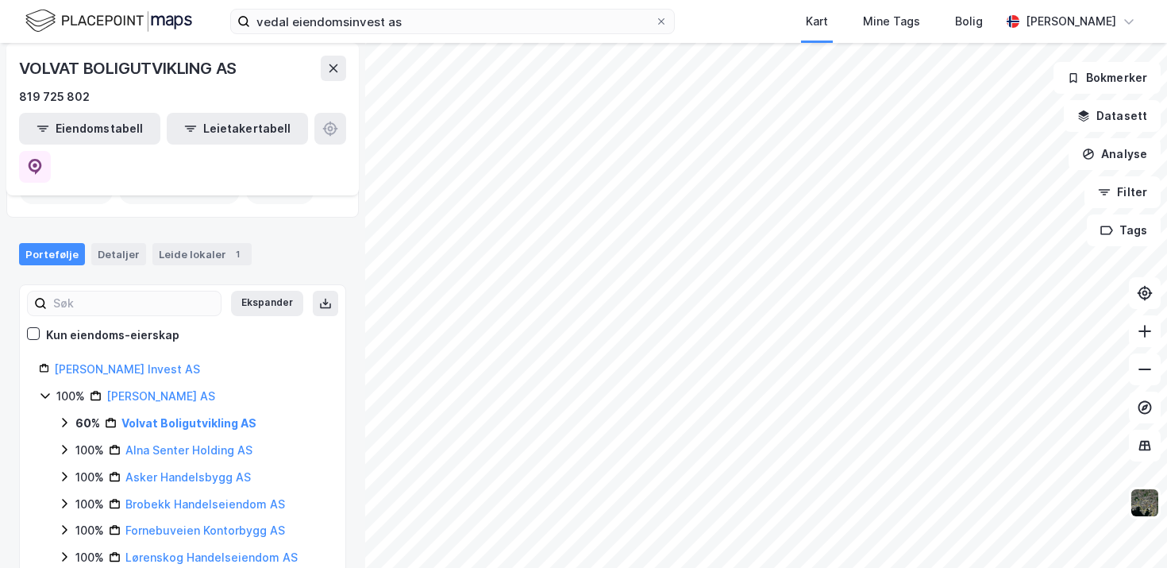
scroll to position [89, 0]
click at [65, 416] on icon at bounding box center [64, 421] width 5 height 10
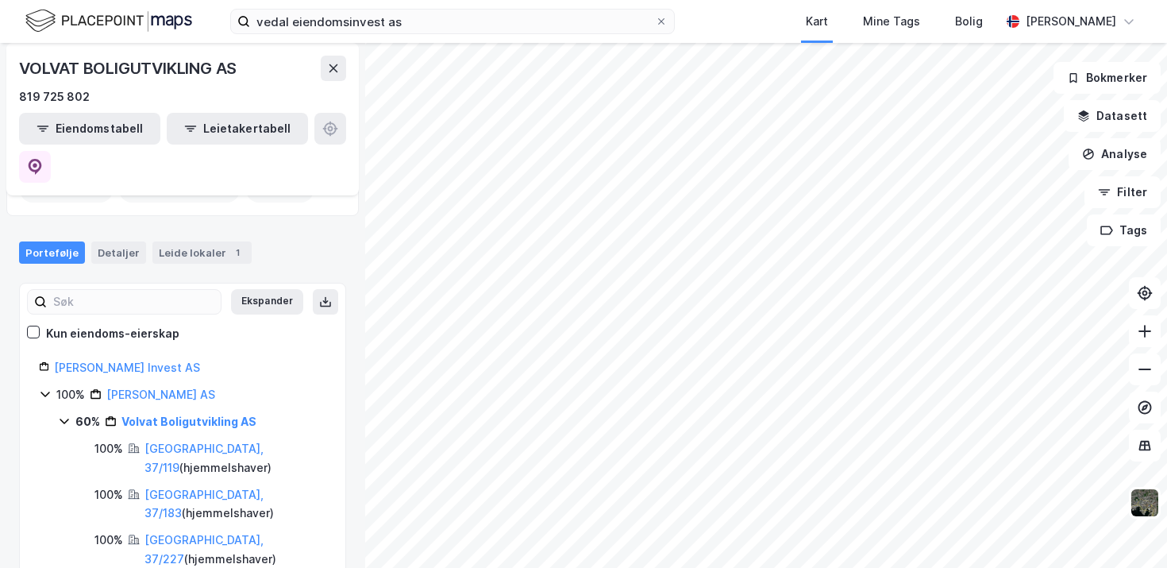
click at [65, 414] on icon at bounding box center [64, 420] width 13 height 13
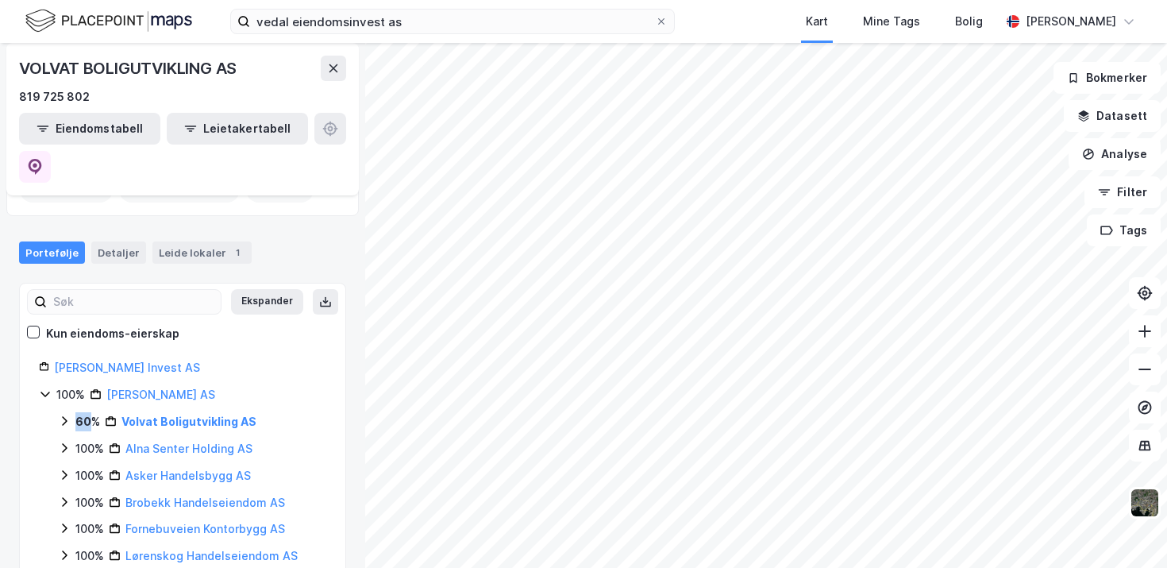
click at [65, 416] on icon at bounding box center [64, 421] width 5 height 10
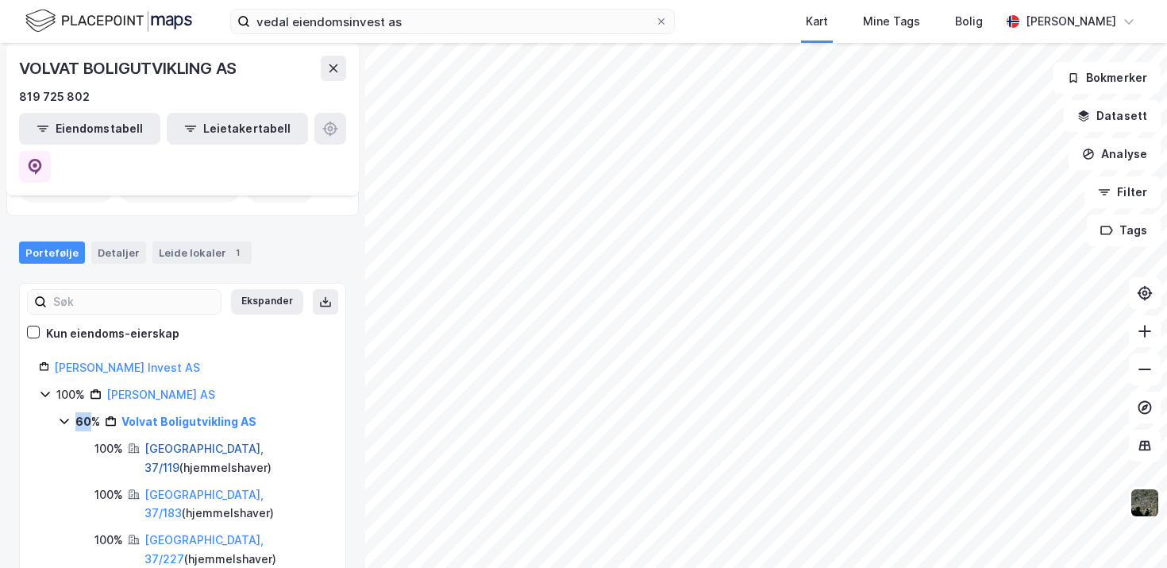
click at [164, 441] on link "[GEOGRAPHIC_DATA], 37/119" at bounding box center [203, 457] width 119 height 33
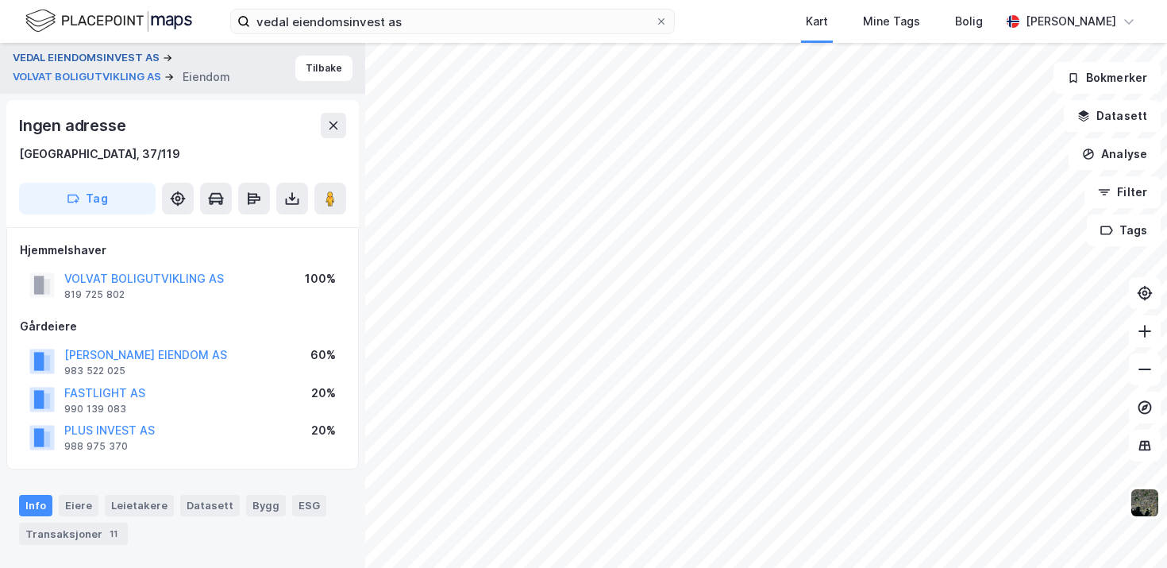
click at [126, 56] on button "VEDAL EIENDOMSINVEST AS" at bounding box center [88, 58] width 150 height 16
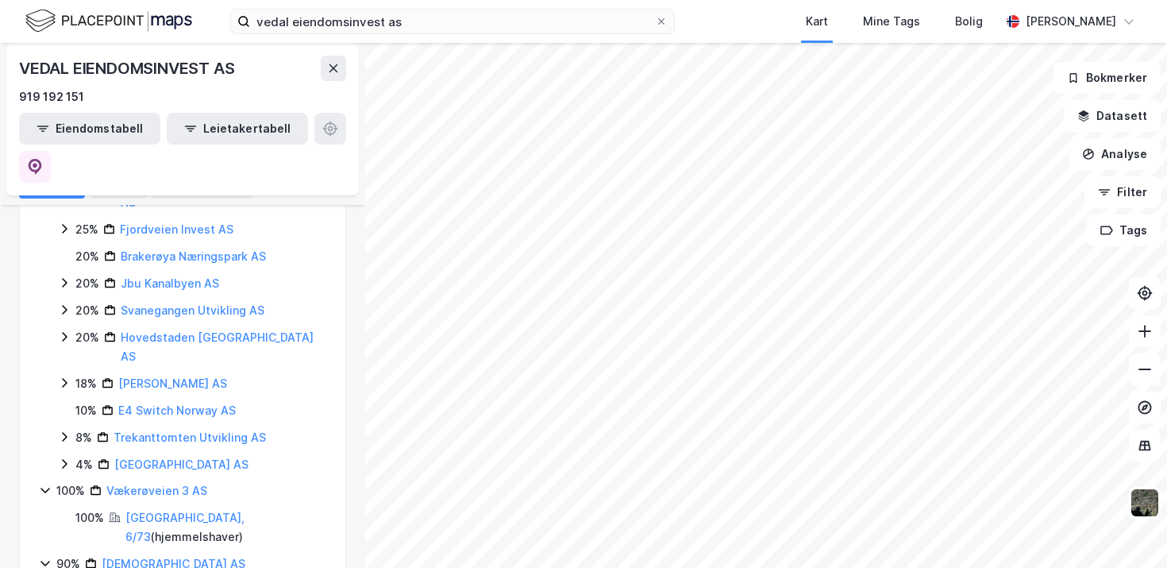
scroll to position [502, 0]
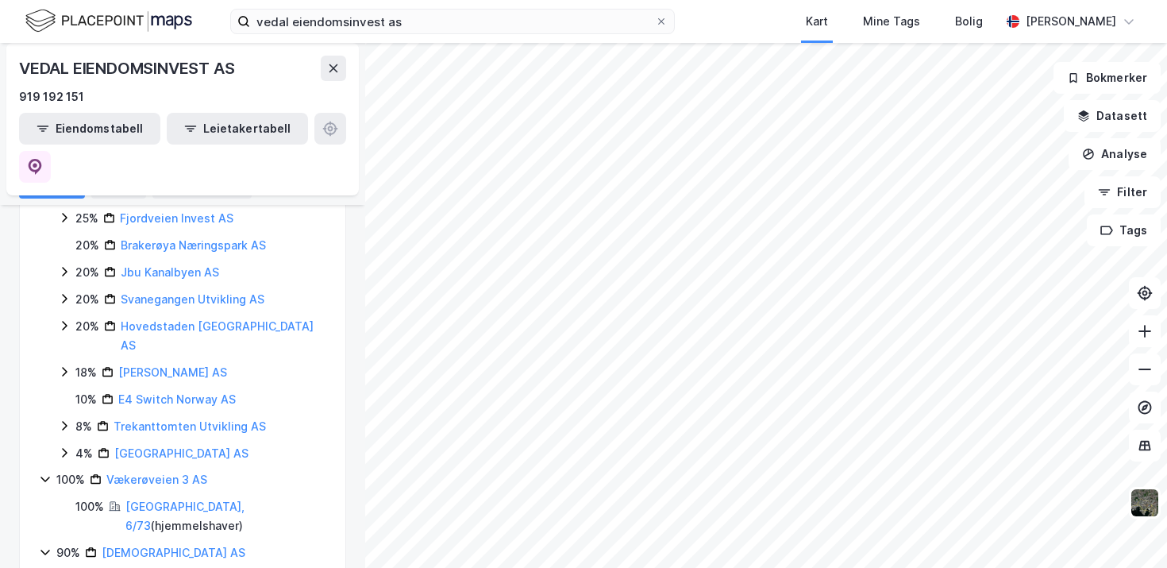
click at [67, 446] on icon at bounding box center [64, 452] width 13 height 13
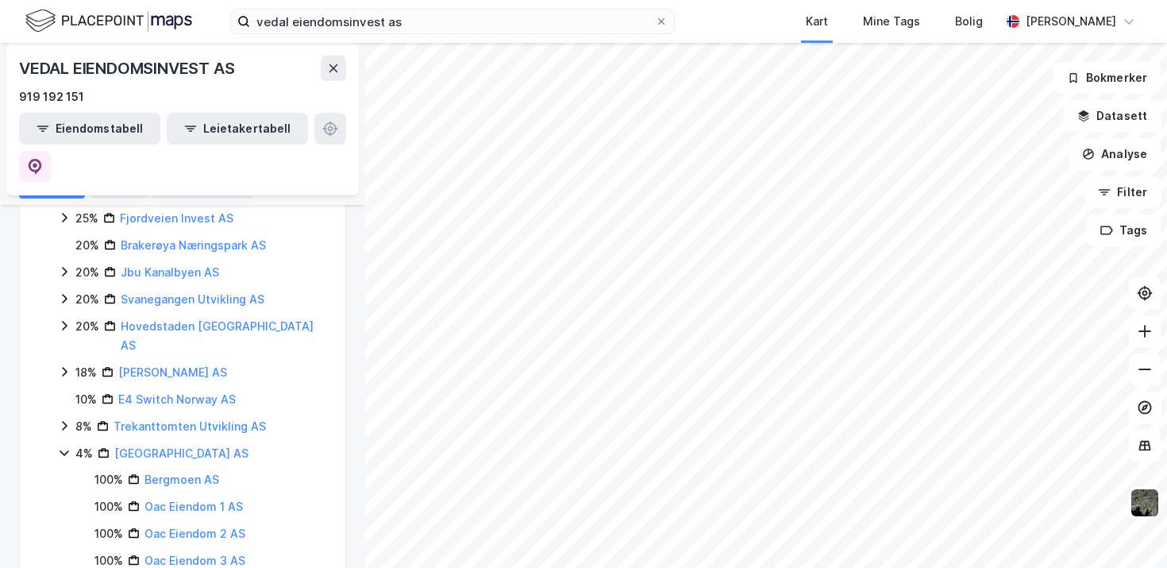
click at [67, 450] on icon at bounding box center [64, 453] width 9 height 6
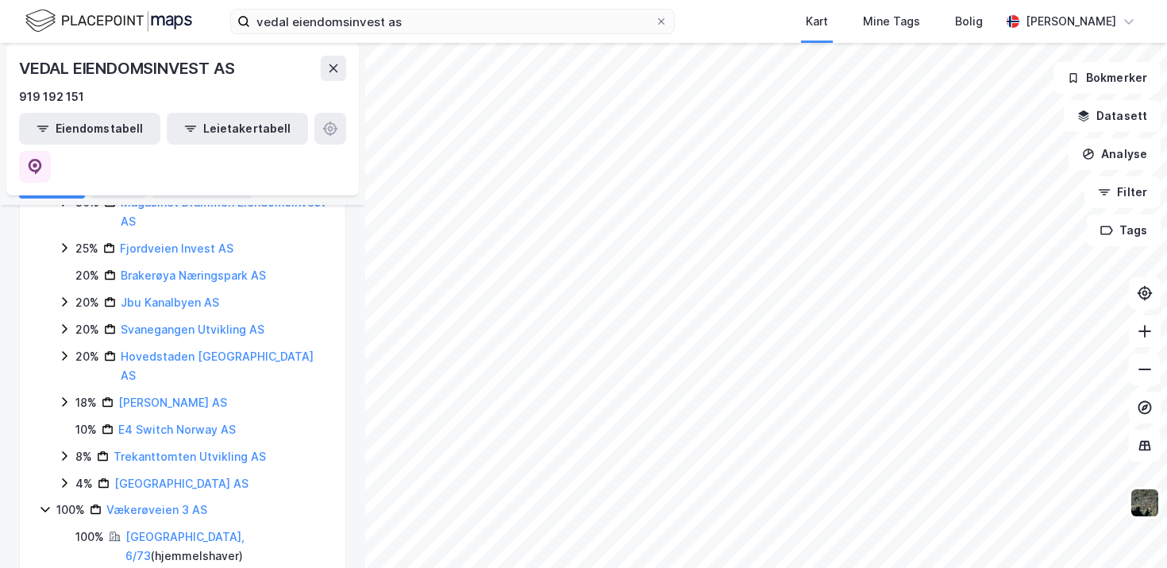
scroll to position [471, 0]
click at [176, 297] on link "Jbu Kanalbyen AS" at bounding box center [170, 303] width 98 height 13
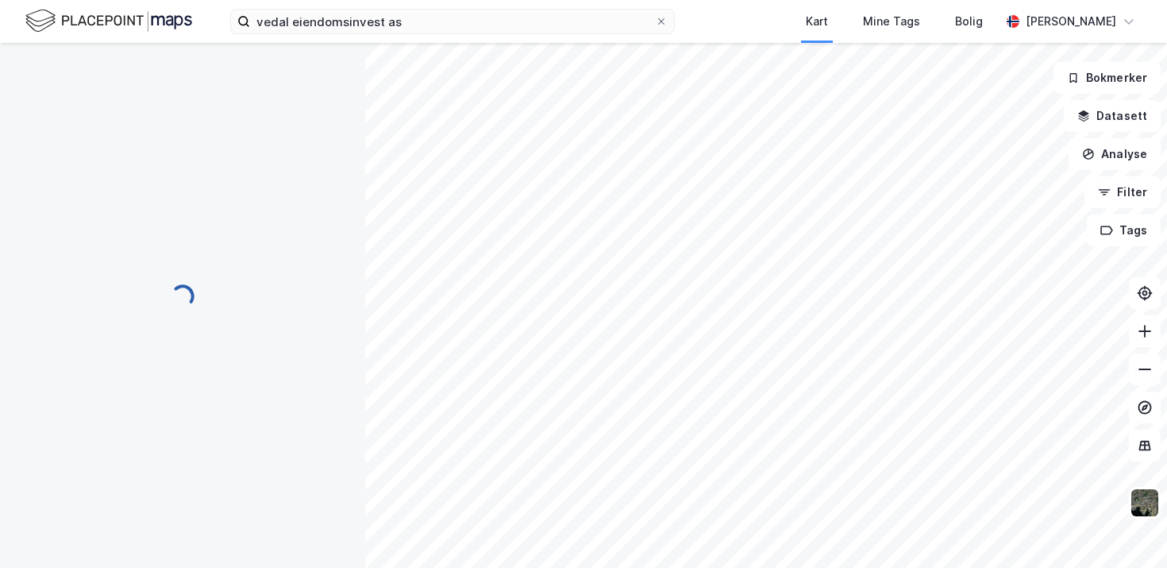
scroll to position [0, 0]
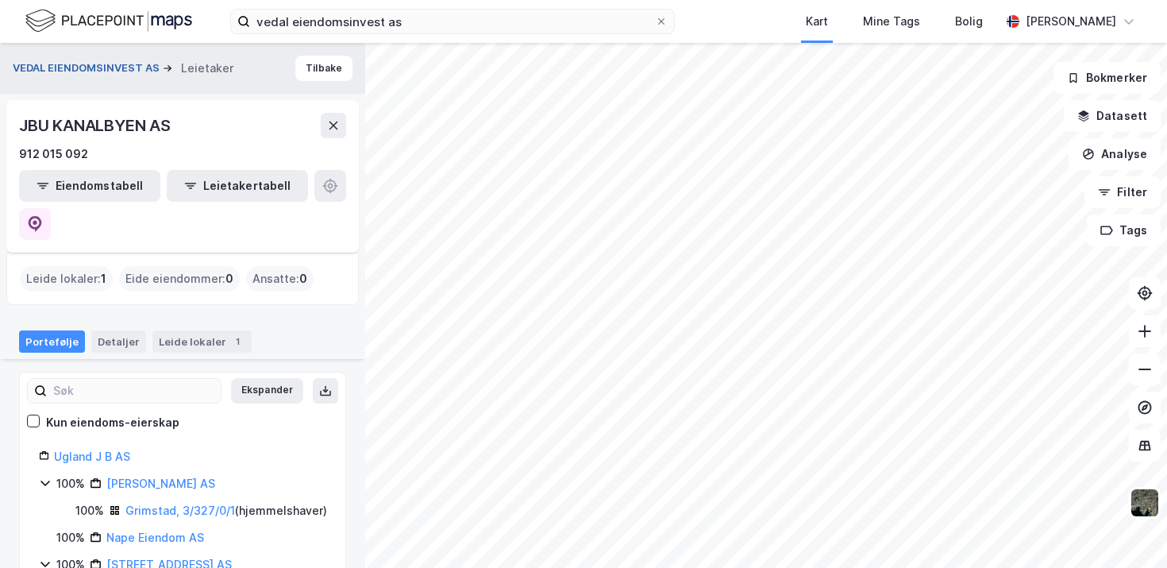
click at [119, 71] on button "VEDAL EIENDOMSINVEST AS" at bounding box center [88, 68] width 150 height 16
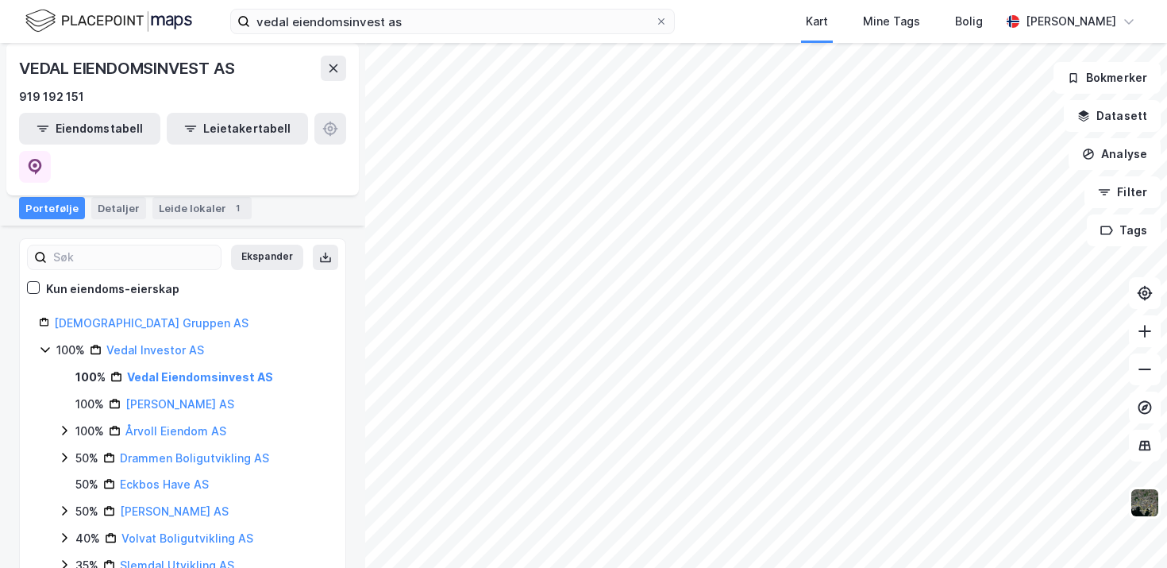
scroll to position [104, 0]
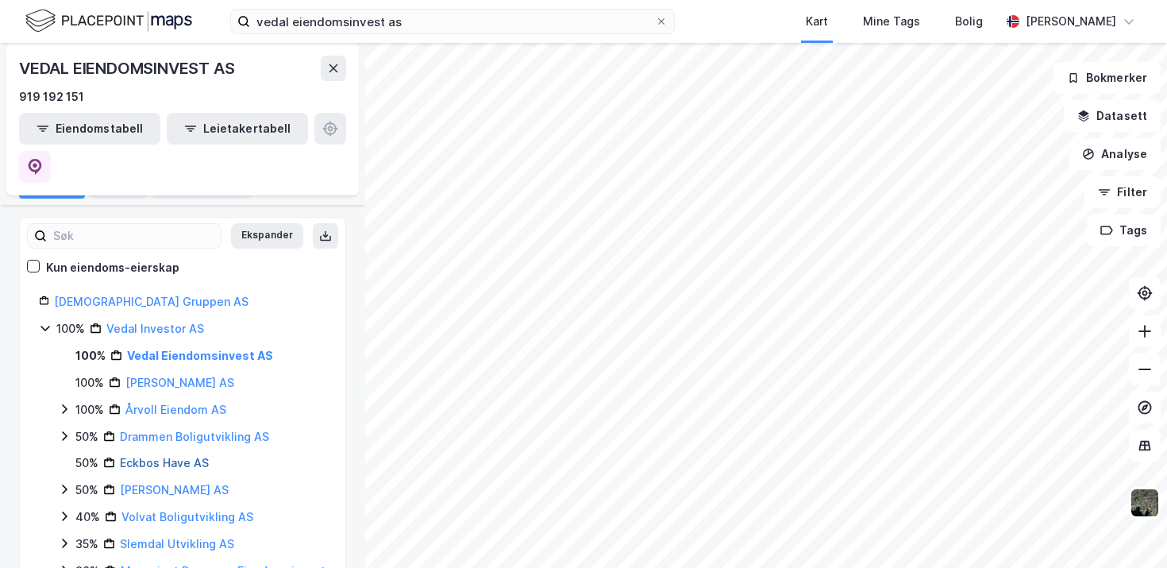
click at [175, 456] on link "Eckbos Have AS" at bounding box center [164, 462] width 89 height 13
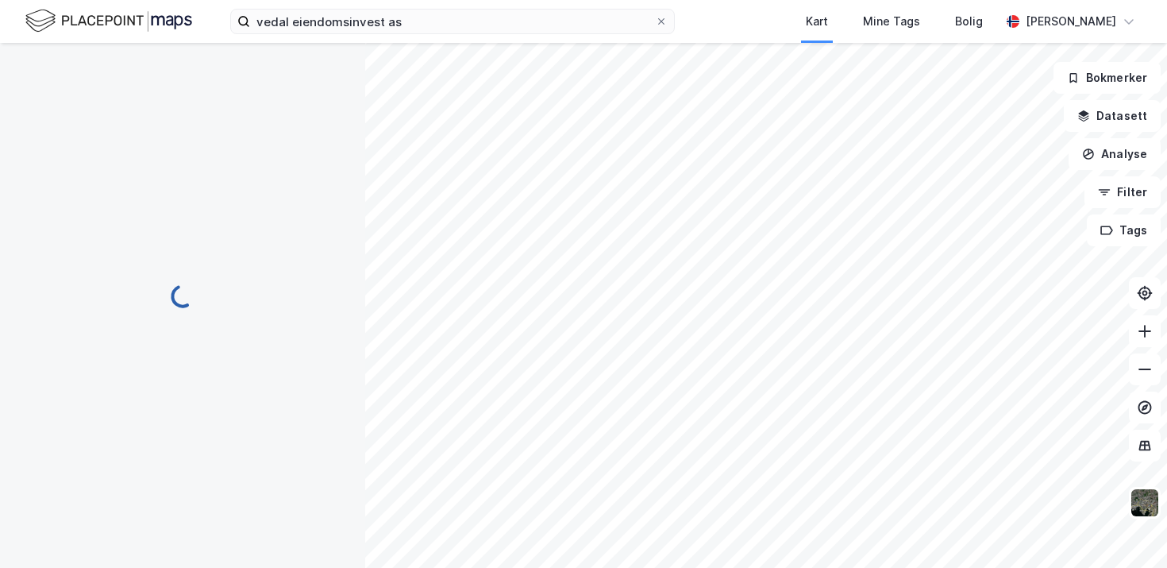
scroll to position [0, 0]
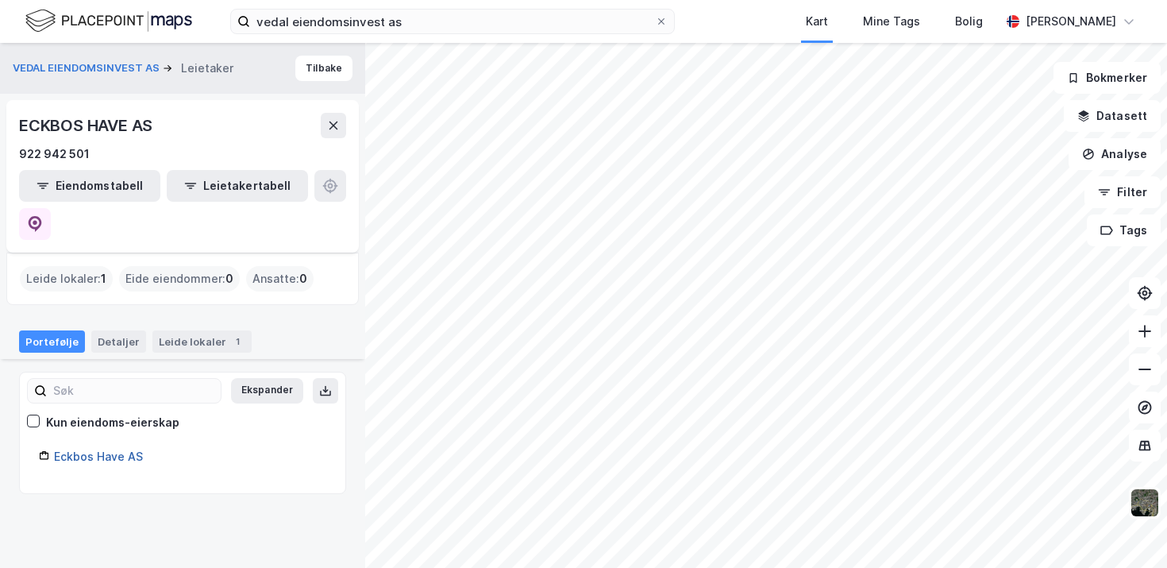
click at [110, 449] on link "Eckbos Have AS" at bounding box center [98, 455] width 89 height 13
click at [116, 449] on link "Eckbos Have AS" at bounding box center [98, 455] width 89 height 13
click at [186, 330] on div "Leide lokaler 1" at bounding box center [201, 341] width 99 height 22
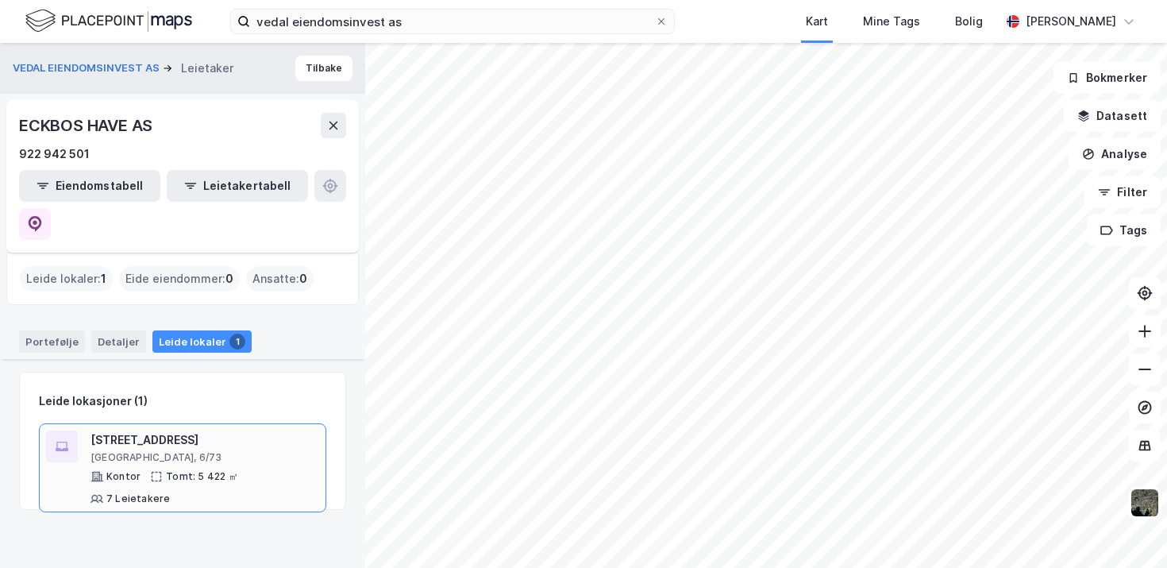
click at [146, 430] on div "Vækerøveien 3" at bounding box center [204, 439] width 229 height 19
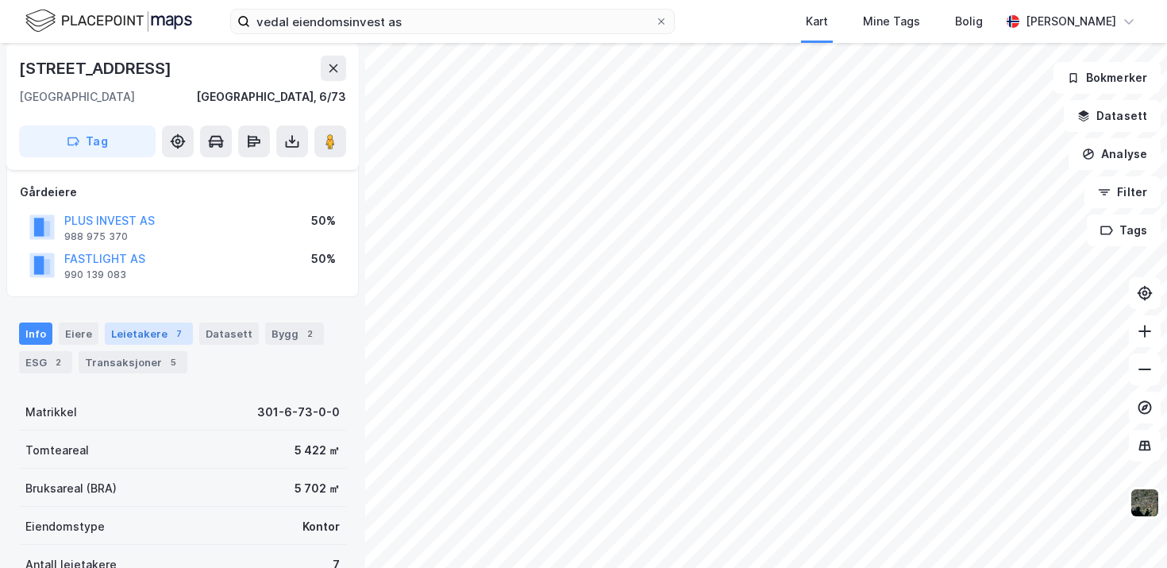
scroll to position [144, 0]
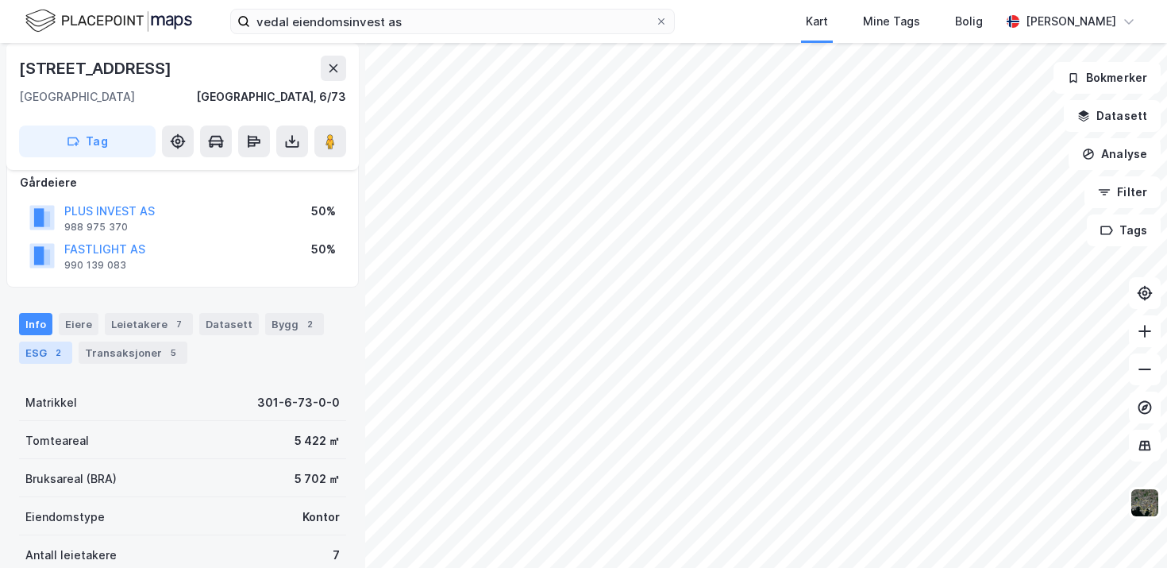
click at [54, 357] on div "2" at bounding box center [58, 353] width 16 height 16
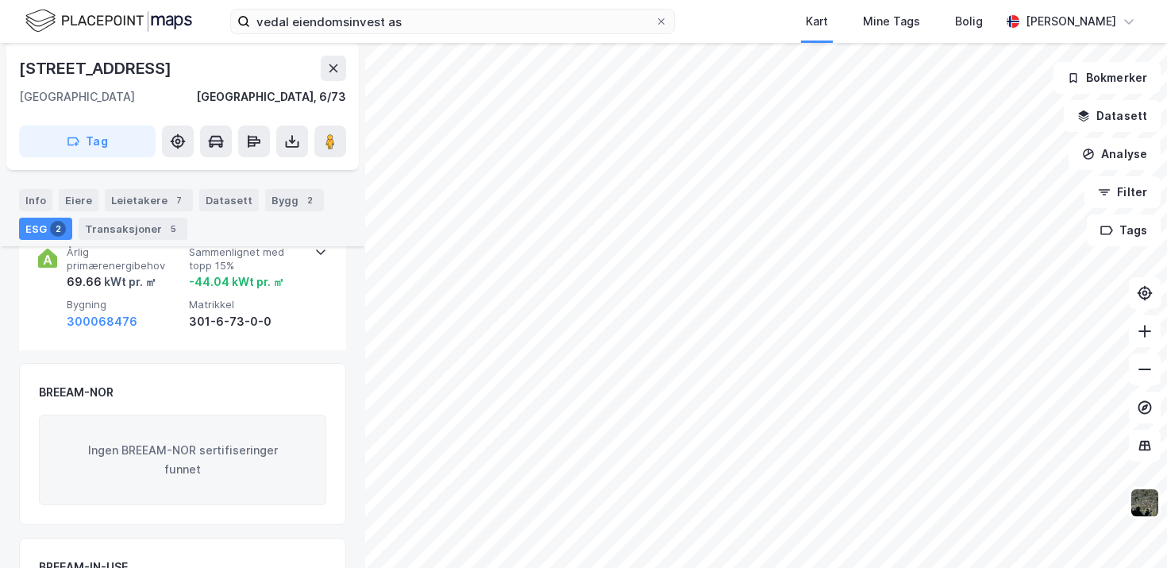
scroll to position [321, 0]
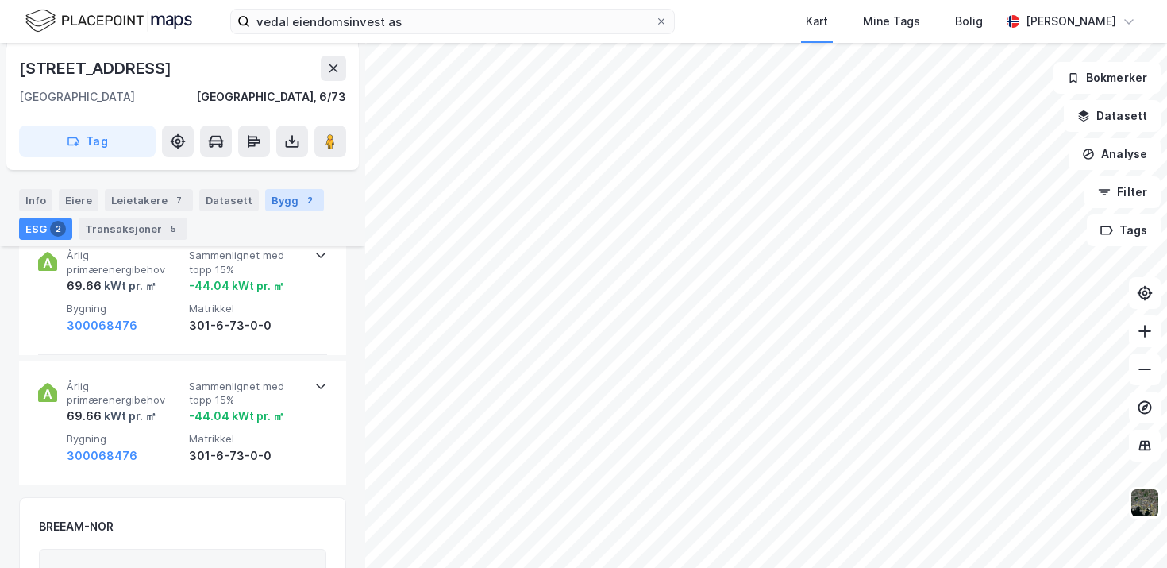
click at [278, 202] on div "Bygg 2" at bounding box center [294, 200] width 59 height 22
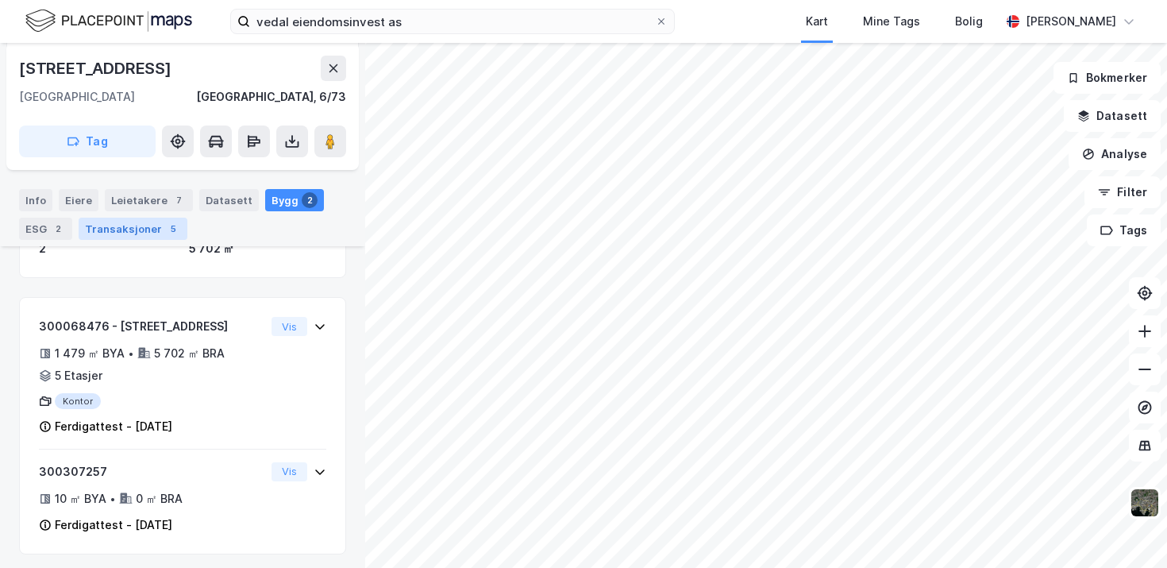
click at [151, 229] on div "Transaksjoner 5" at bounding box center [133, 229] width 109 height 22
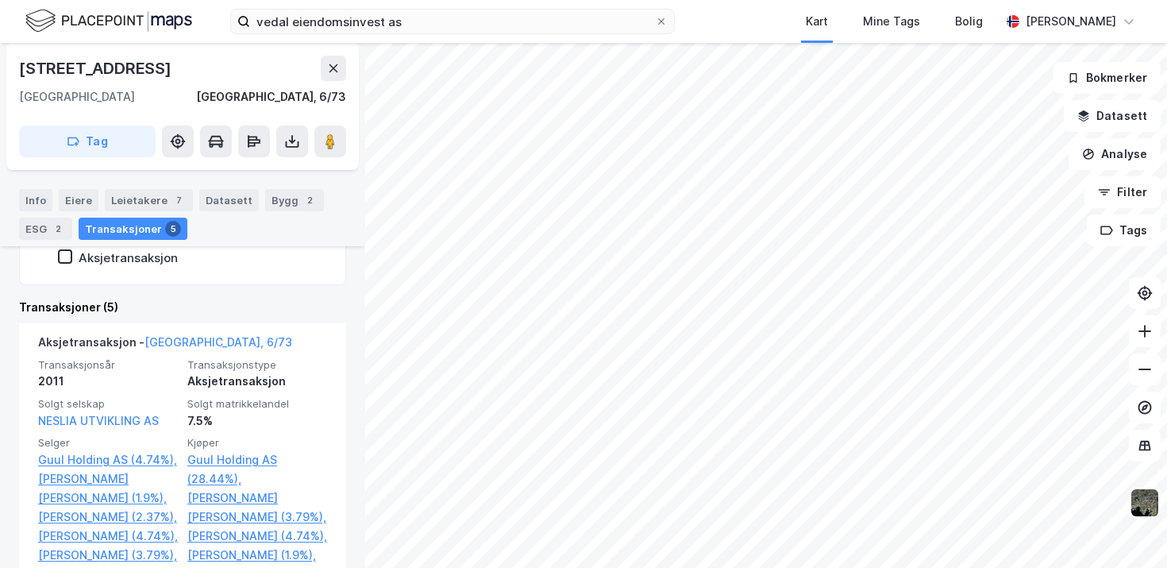
scroll to position [478, 0]
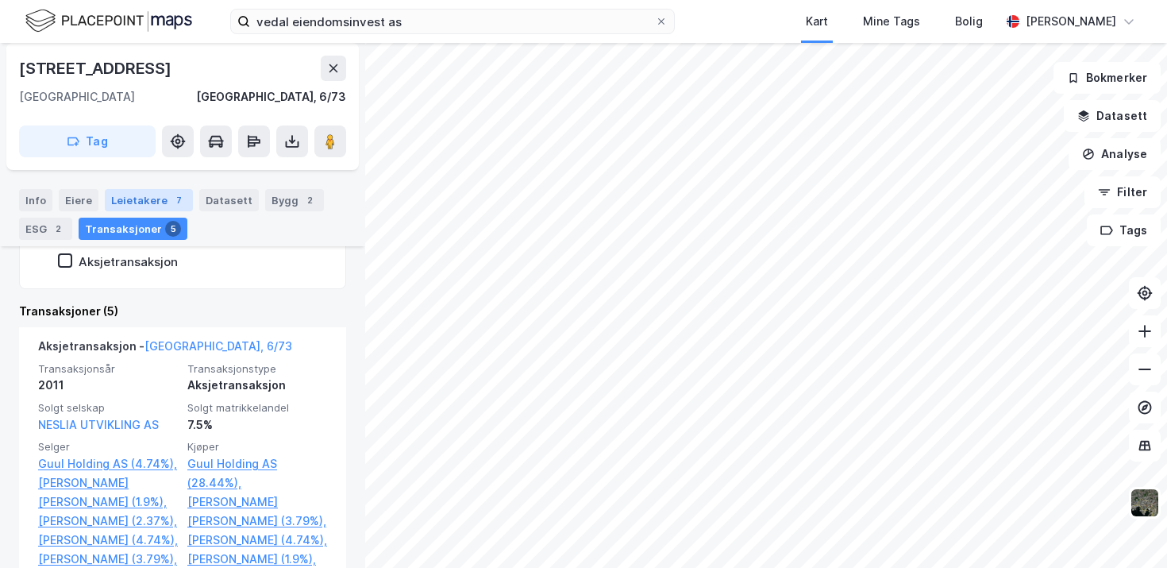
click at [144, 200] on div "Leietakere 7" at bounding box center [149, 200] width 88 height 22
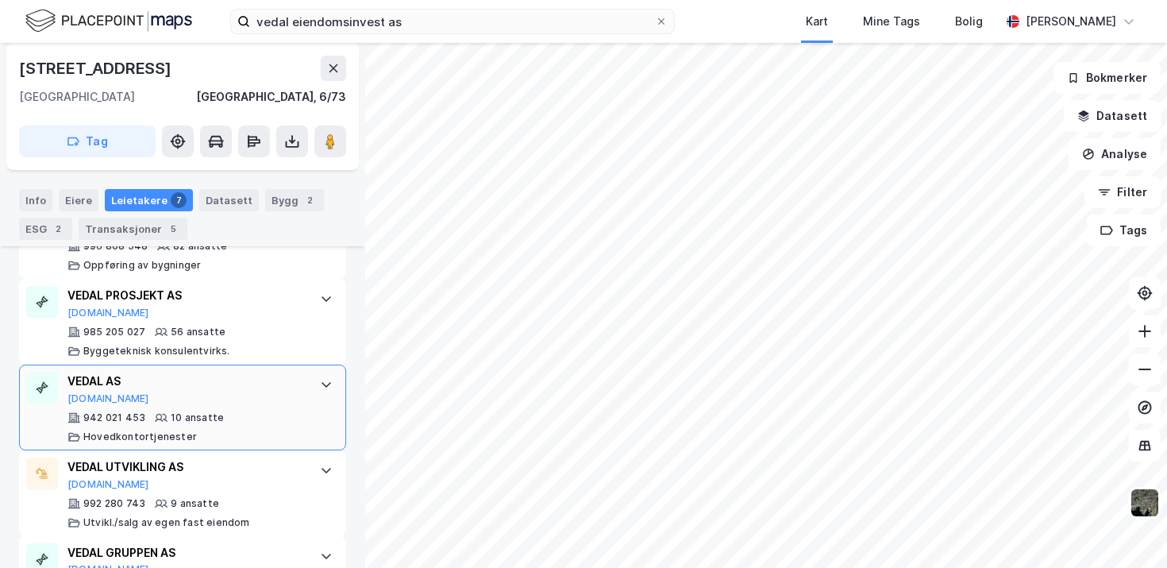
scroll to position [786, 0]
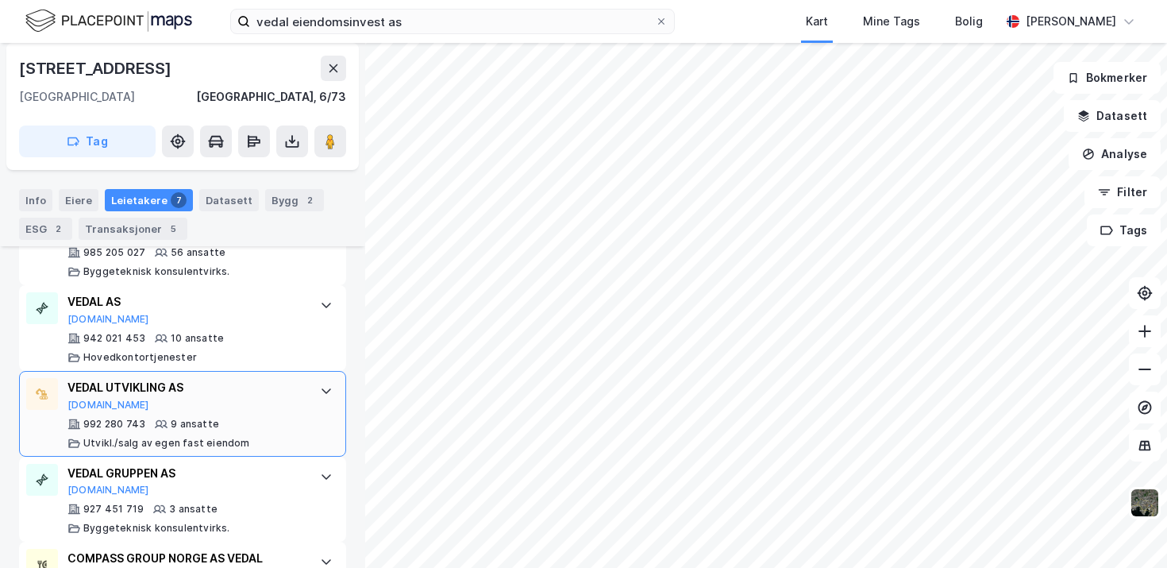
click at [225, 414] on div "VEDAL UTVIKLING AS Proff.no 992 280 743 9 ansatte Utvikl./salg av egen fast eie…" at bounding box center [185, 413] width 237 height 71
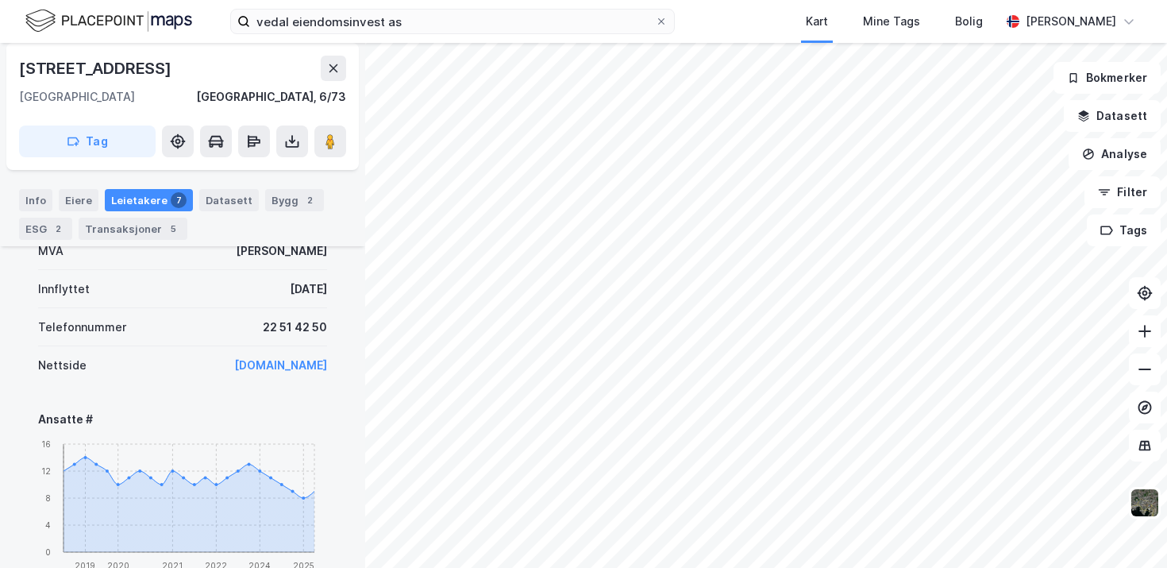
scroll to position [1091, 0]
click at [289, 210] on div "Bygg 2" at bounding box center [294, 200] width 59 height 22
